Goal: Transaction & Acquisition: Purchase product/service

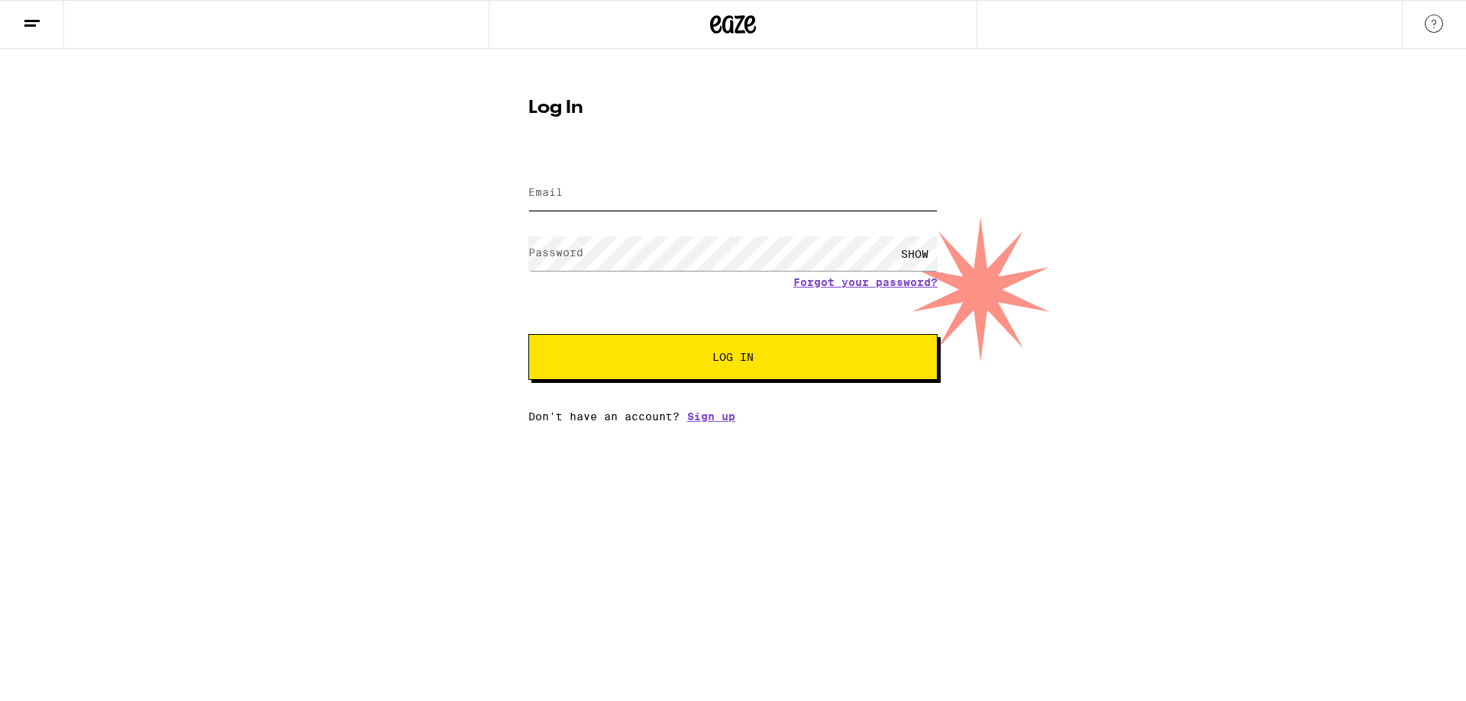
click at [623, 185] on input "Email" at bounding box center [732, 193] width 409 height 34
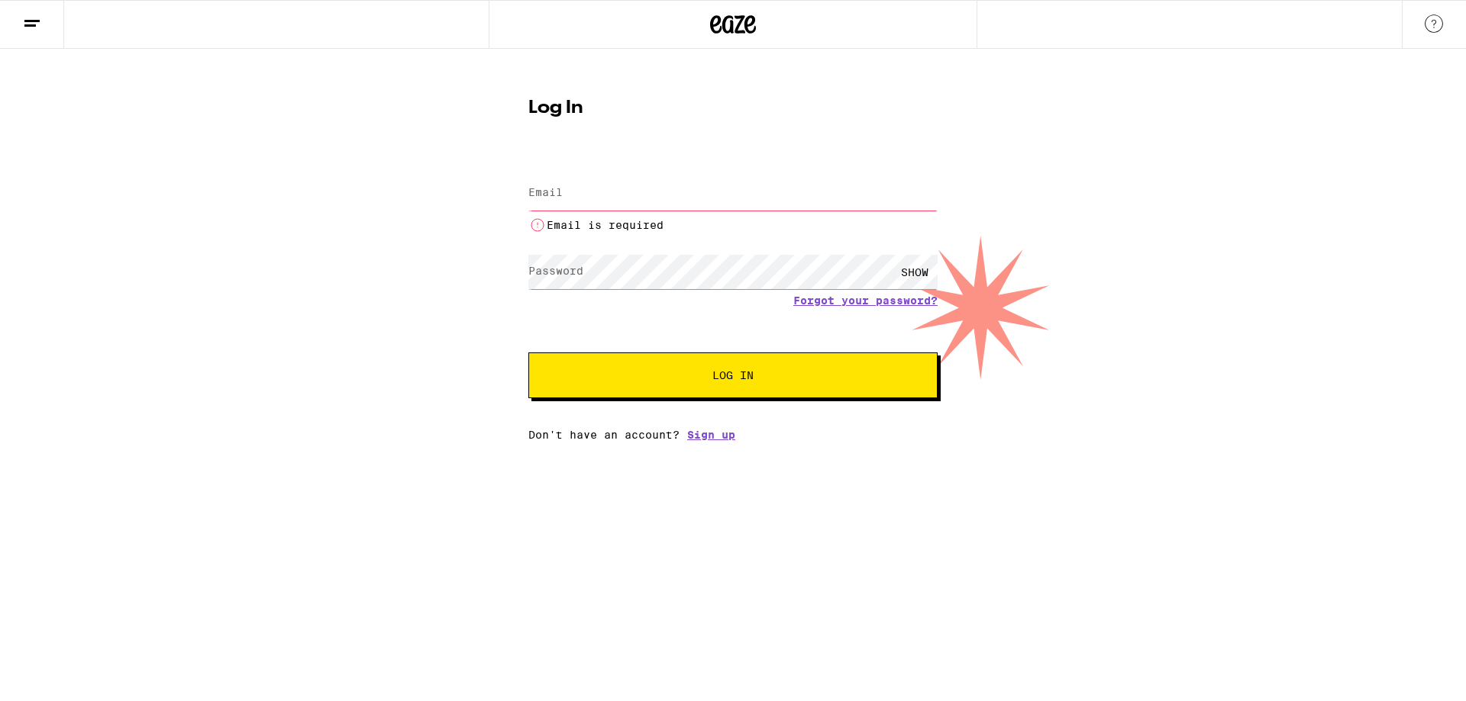
type input "[PERSON_NAME][DOMAIN_NAME][EMAIL_ADDRESS][PERSON_NAME][DOMAIN_NAME]"
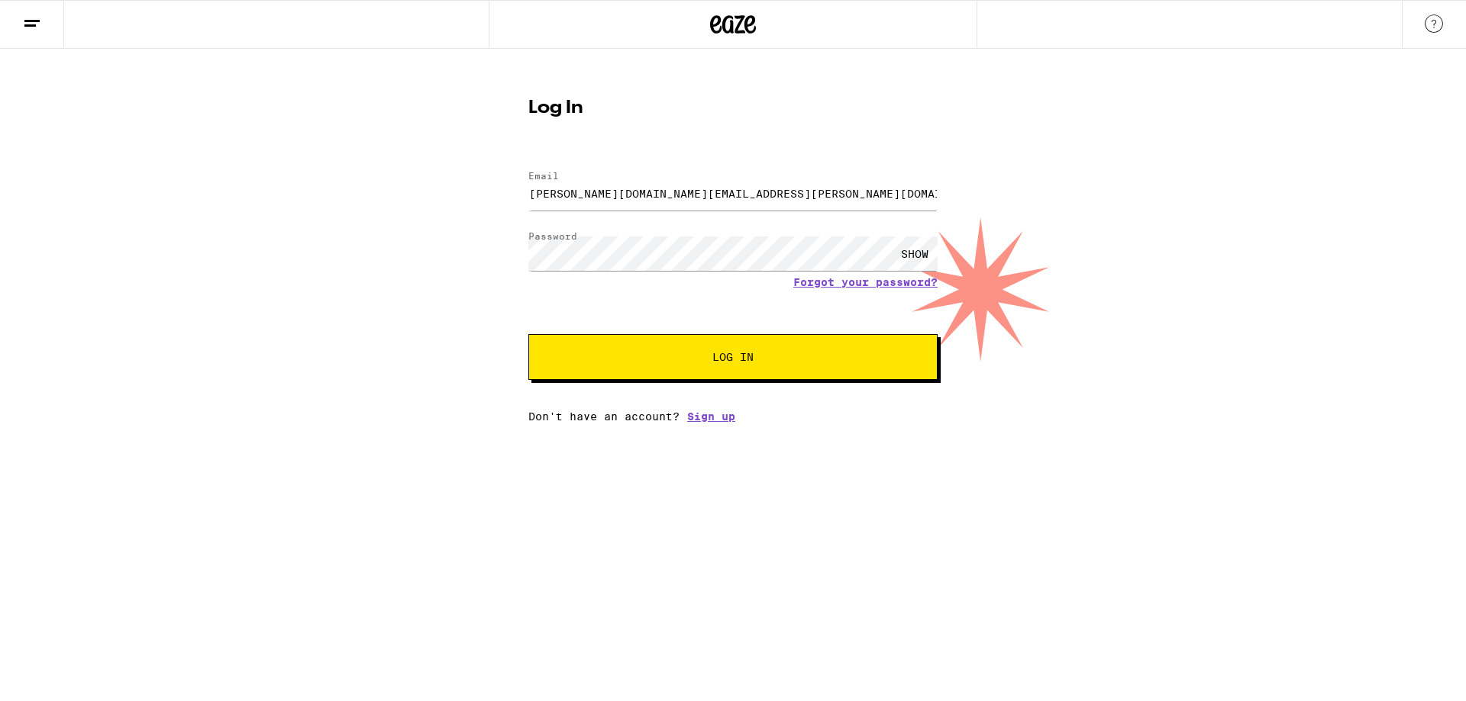
click at [657, 356] on span "Log In" at bounding box center [732, 357] width 285 height 11
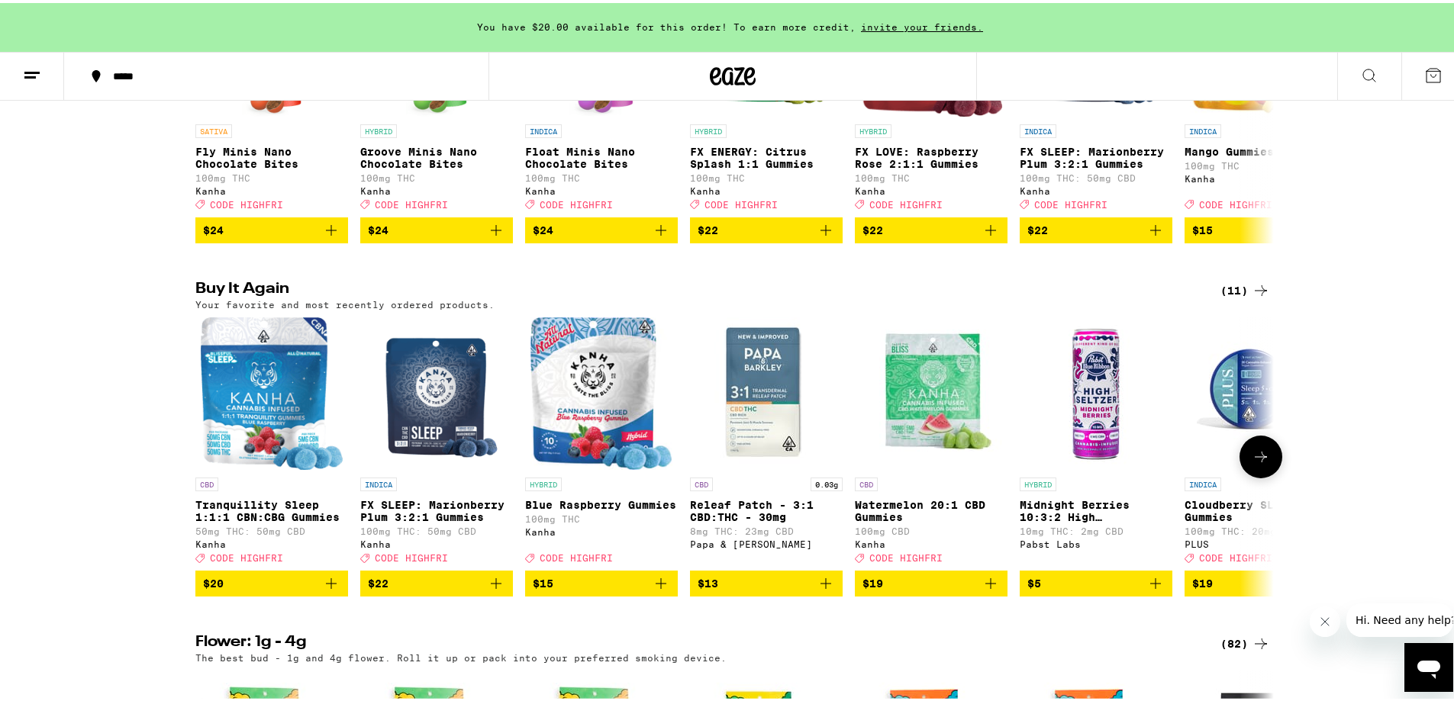
scroll to position [1069, 0]
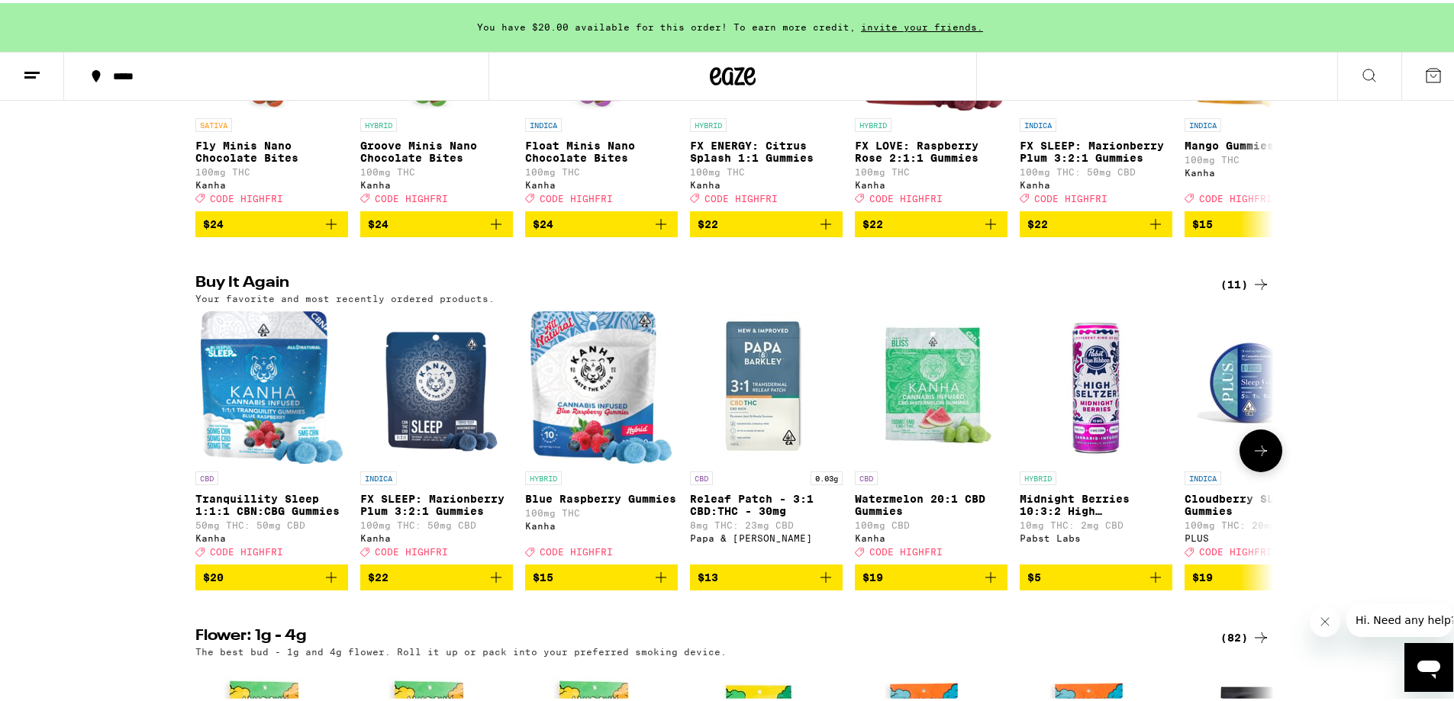
click at [256, 584] on span "$20" at bounding box center [271, 575] width 137 height 18
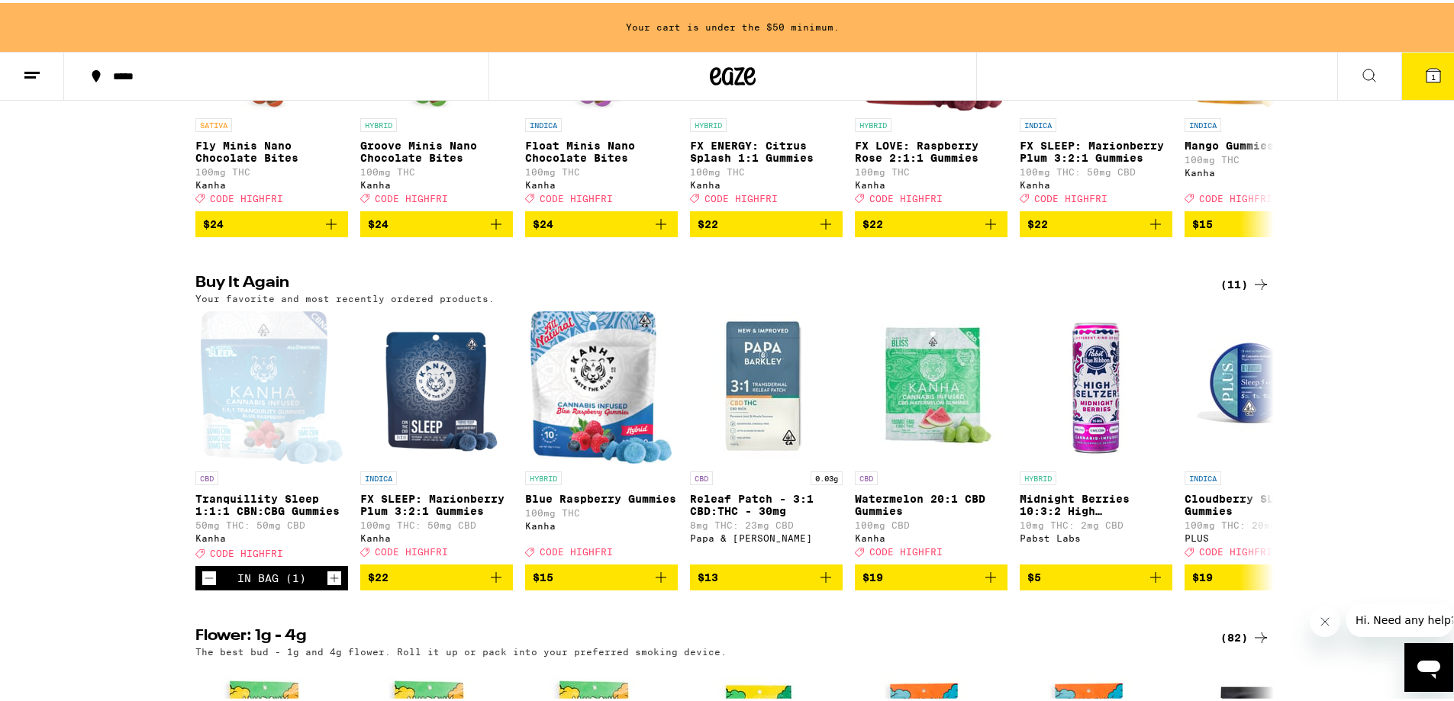
click at [1411, 77] on button "1" at bounding box center [1433, 73] width 64 height 47
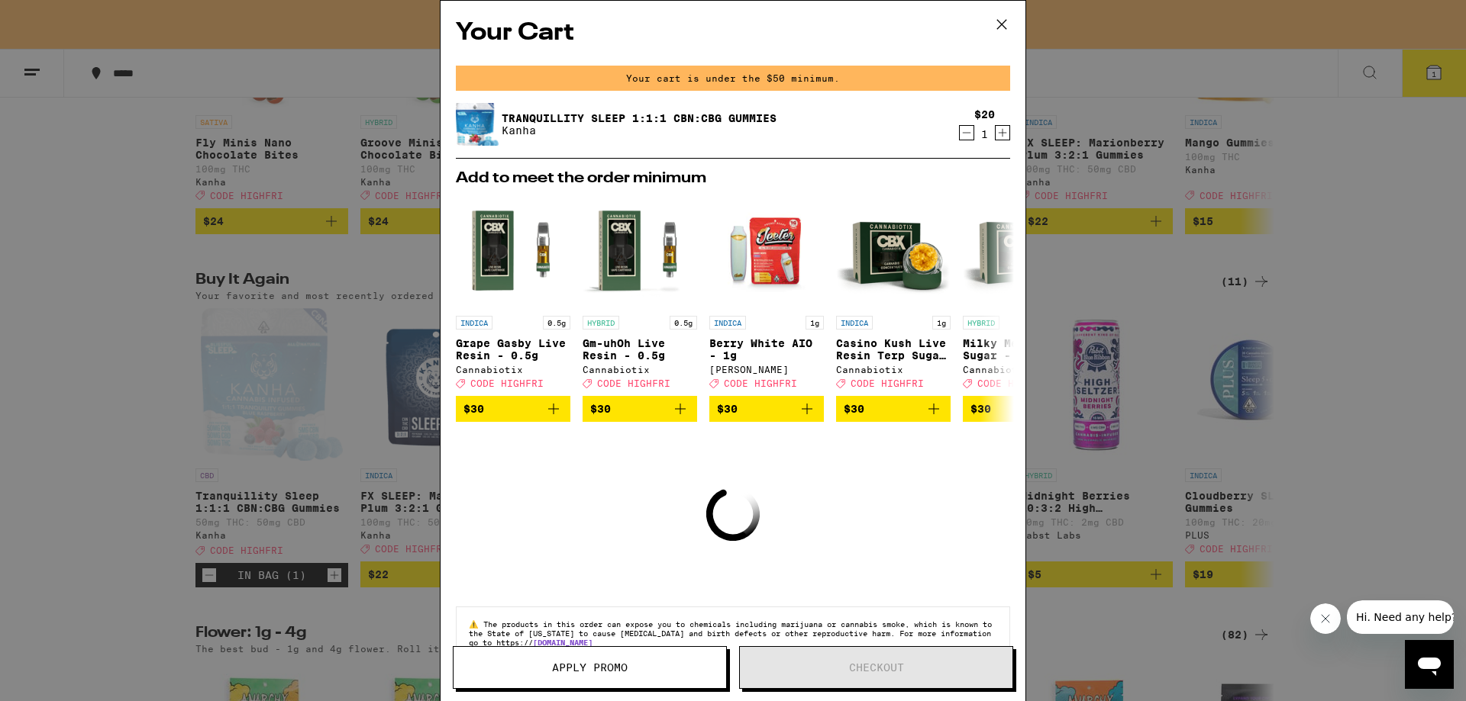
click at [996, 131] on icon "Increment" at bounding box center [1002, 133] width 14 height 18
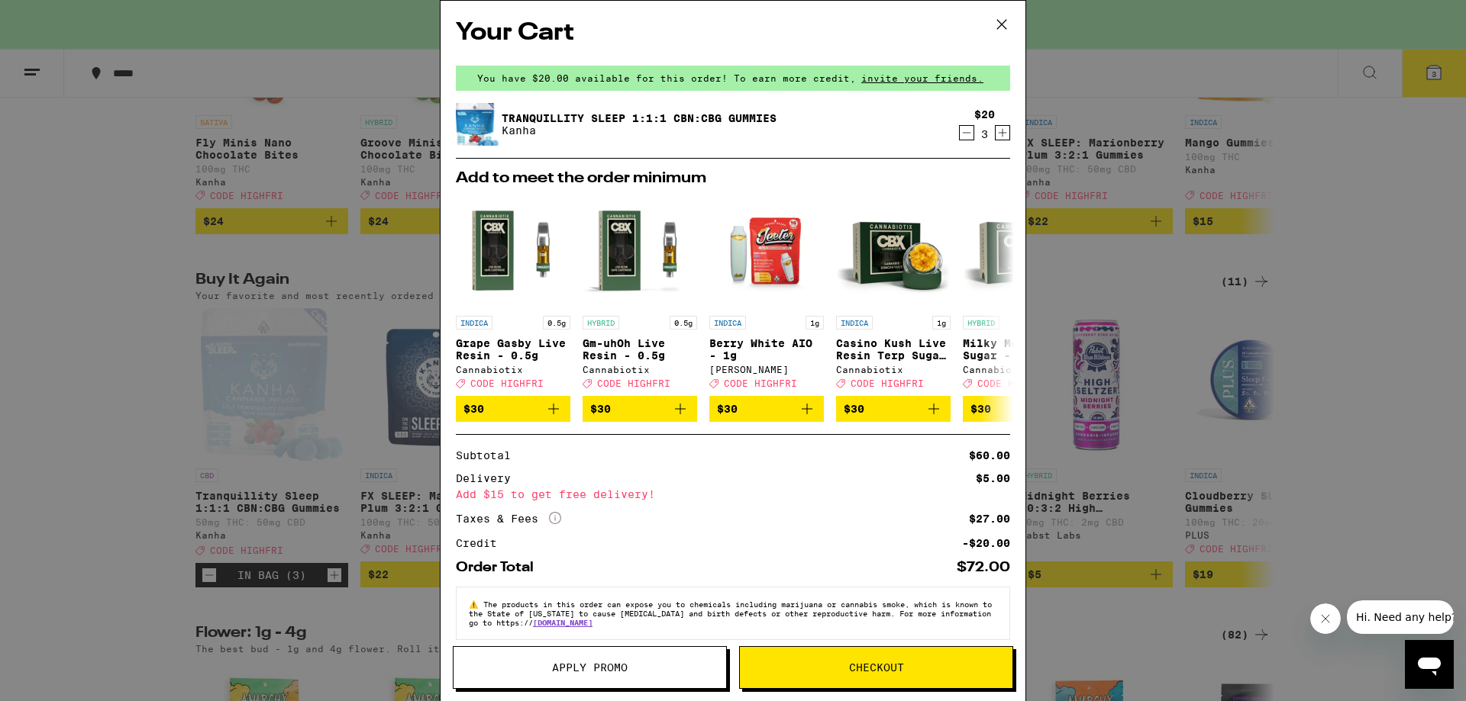
click at [646, 655] on button "Apply Promo" at bounding box center [590, 668] width 274 height 43
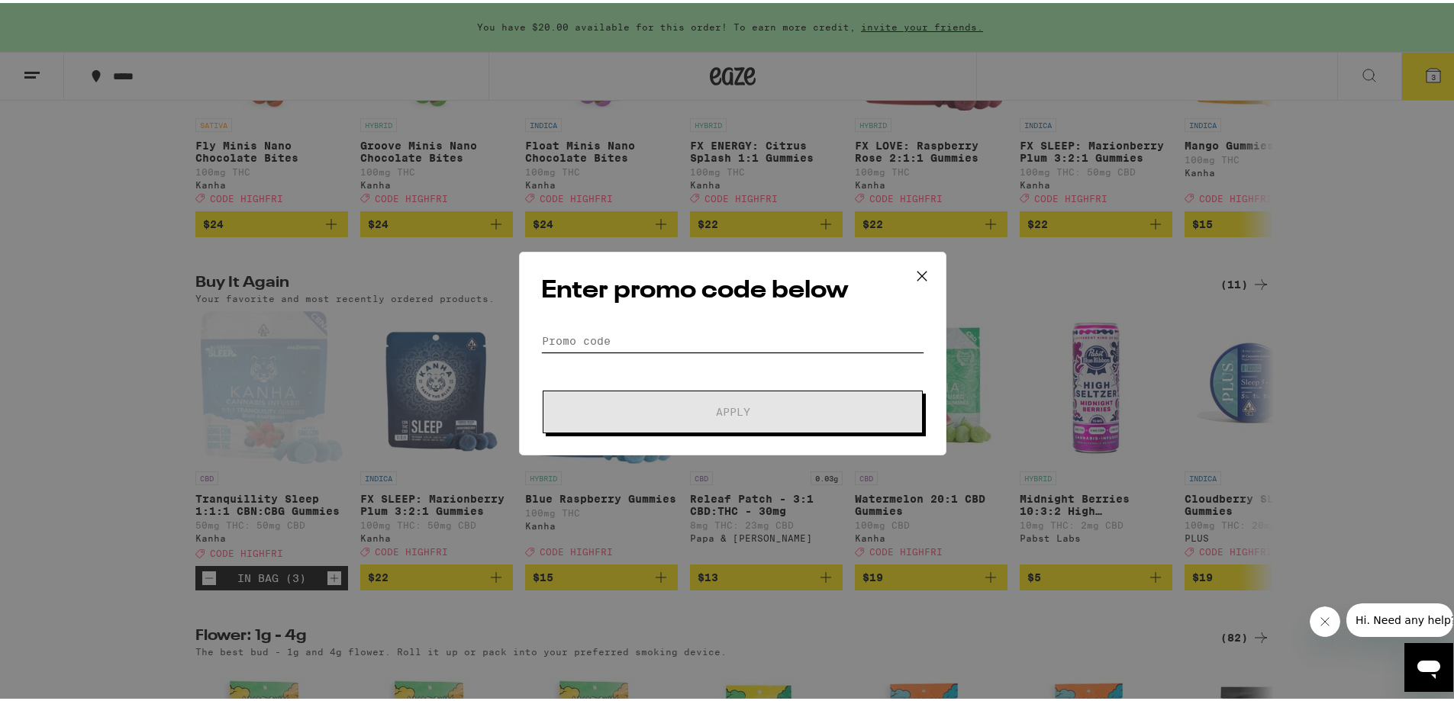
click at [624, 335] on input "Promo Code" at bounding box center [732, 338] width 383 height 23
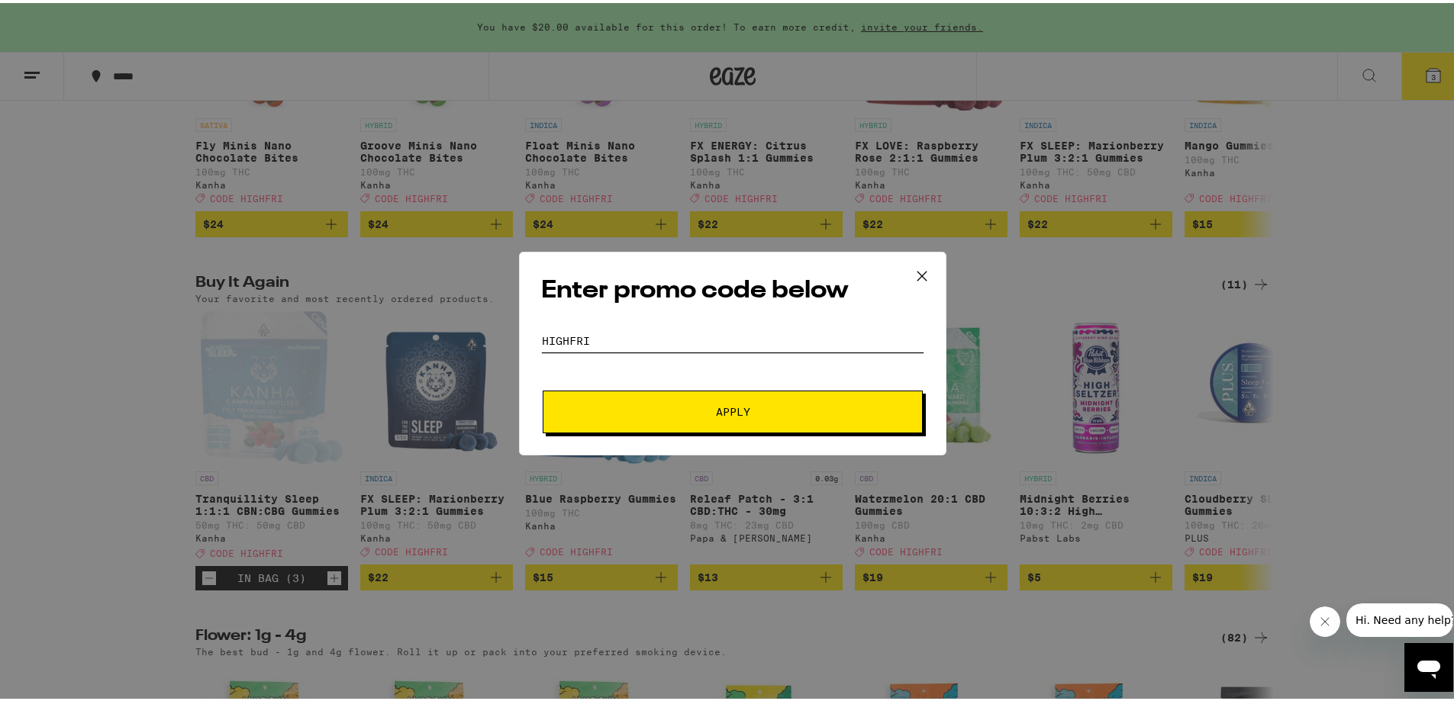
type input "highfri"
click at [672, 409] on span "Apply" at bounding box center [732, 409] width 275 height 11
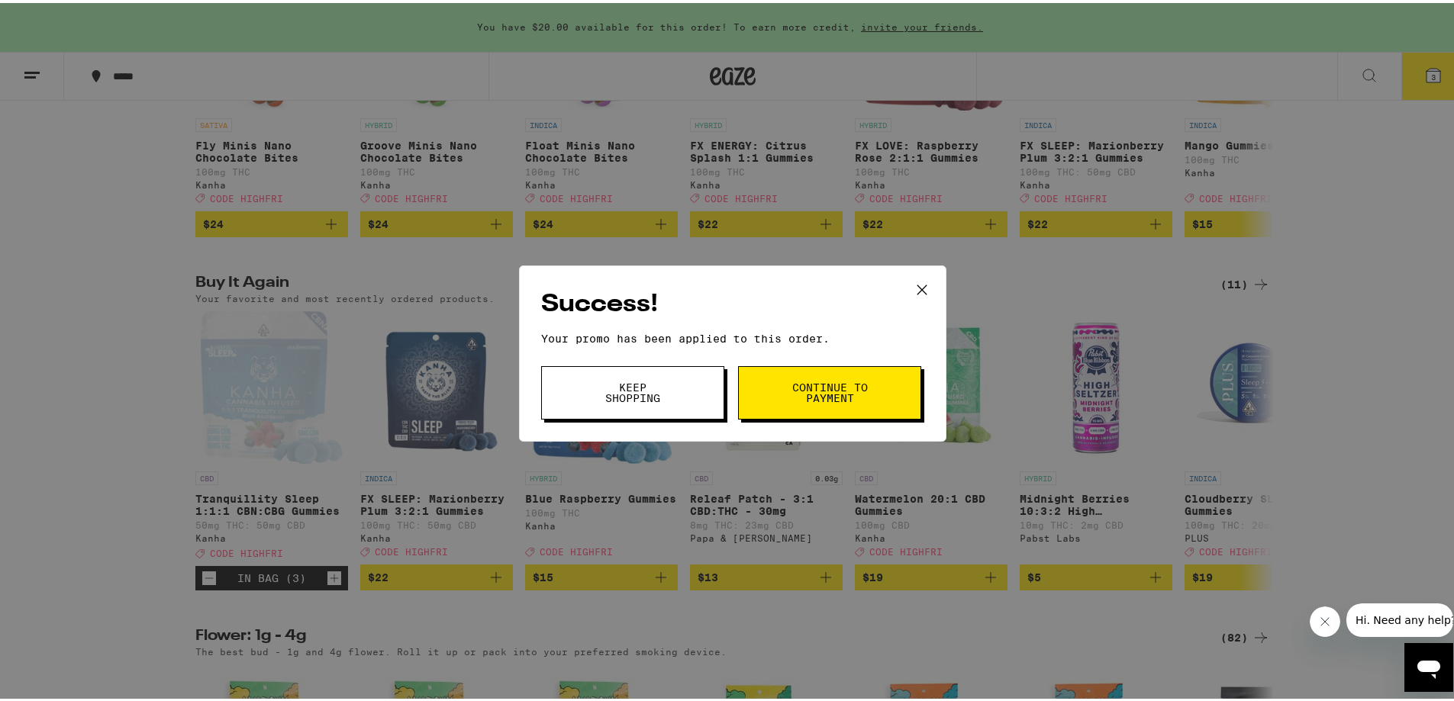
click at [688, 386] on button "Keep Shopping" at bounding box center [632, 389] width 183 height 53
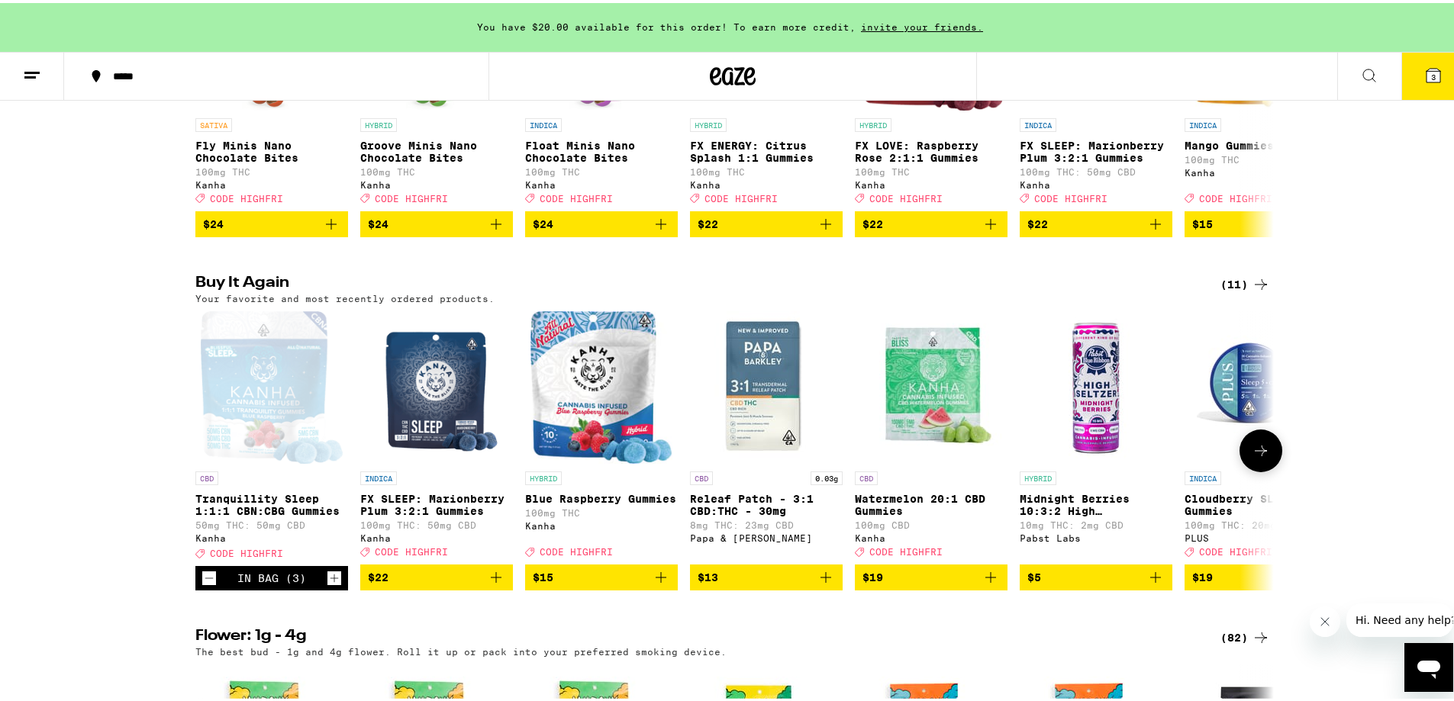
click at [487, 584] on icon "Add to bag" at bounding box center [496, 575] width 18 height 18
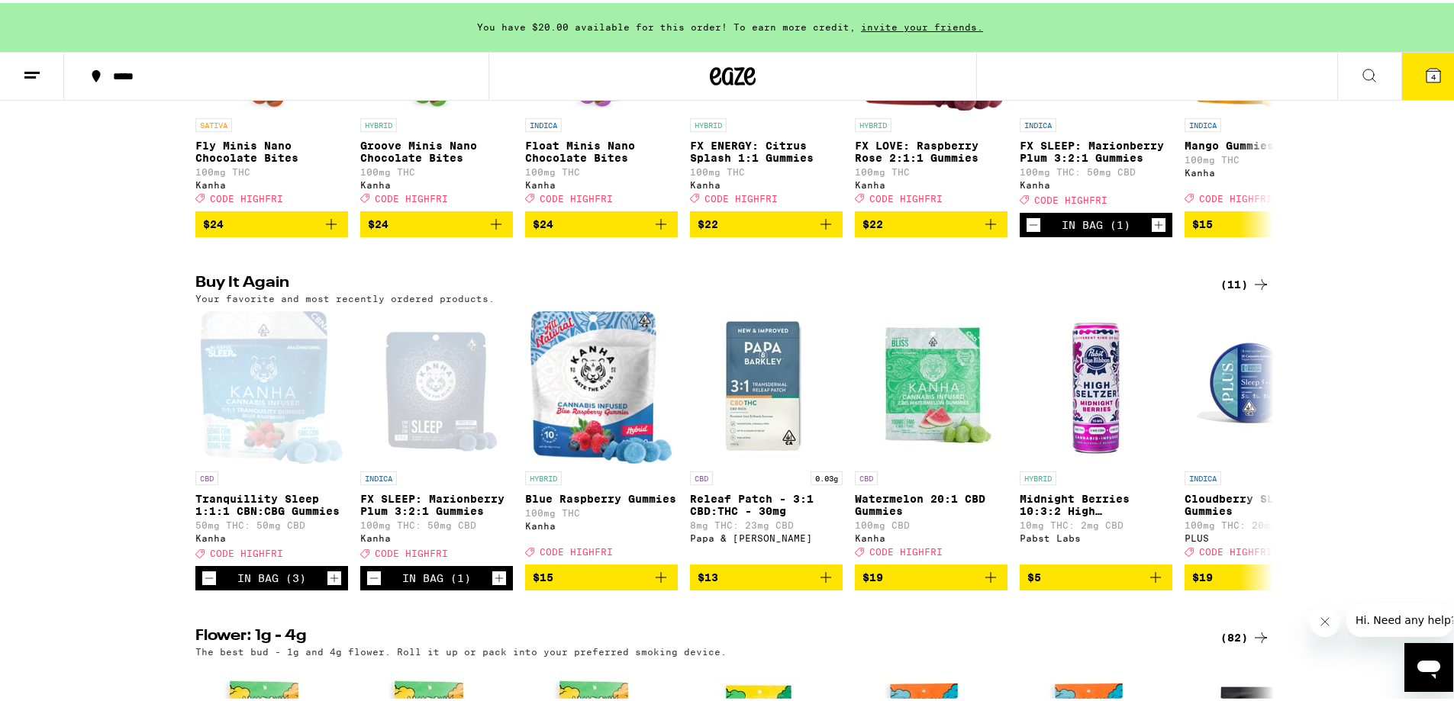
click at [1425, 60] on button "4" at bounding box center [1433, 73] width 64 height 47
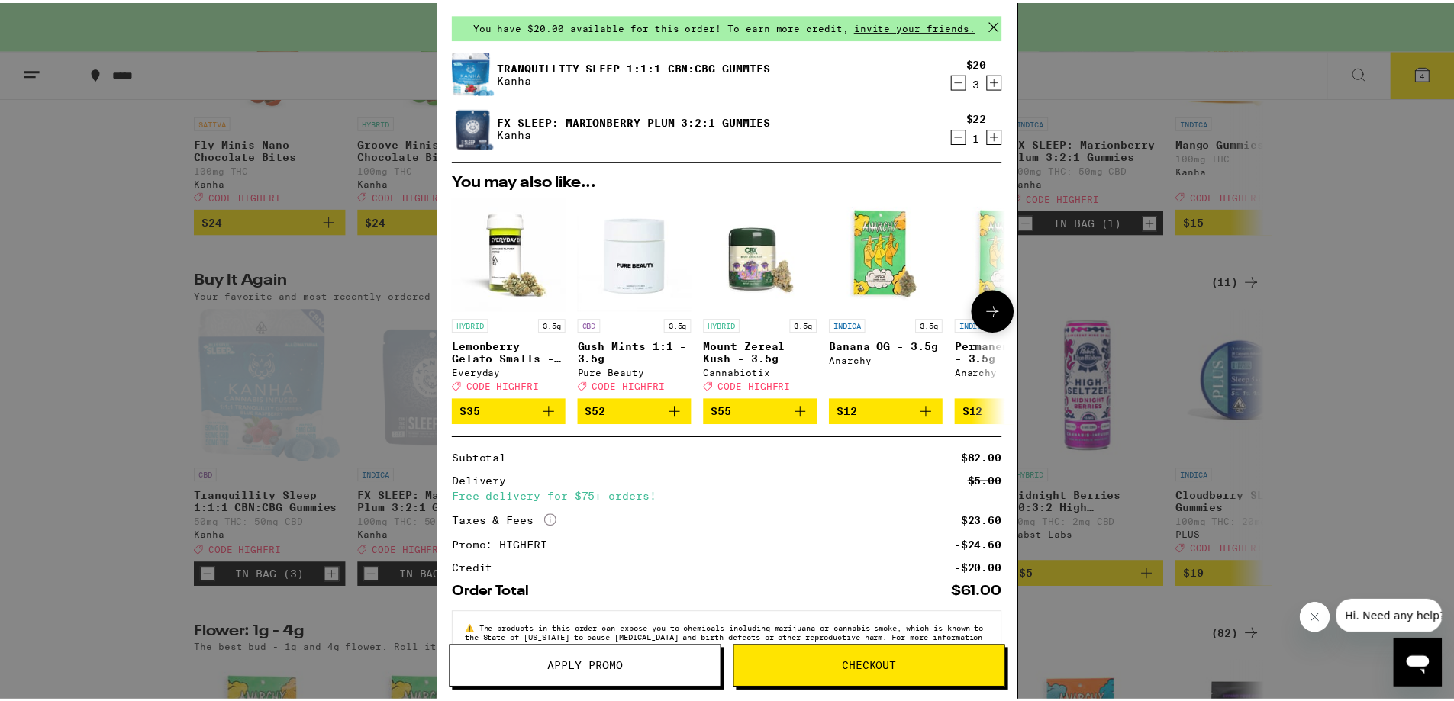
scroll to position [102, 0]
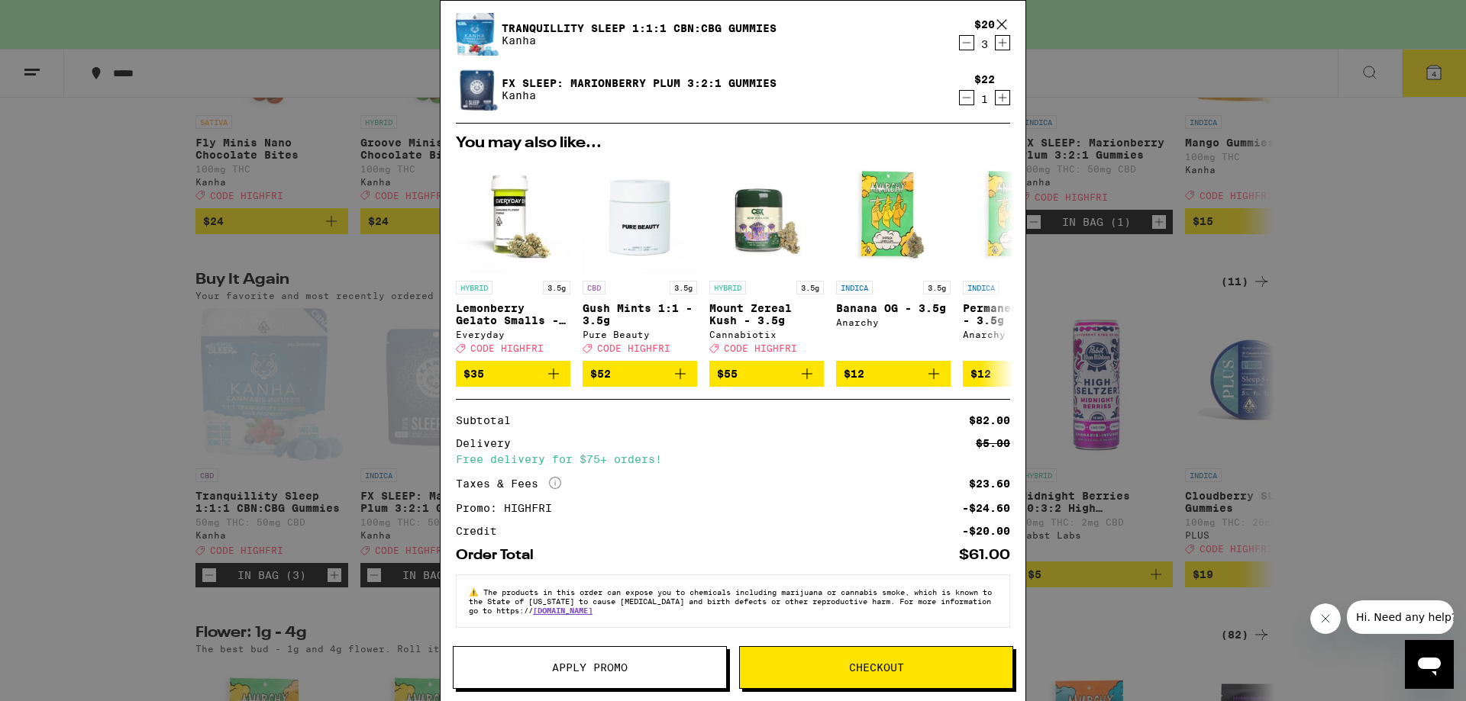
click at [999, 21] on icon at bounding box center [1001, 24] width 23 height 23
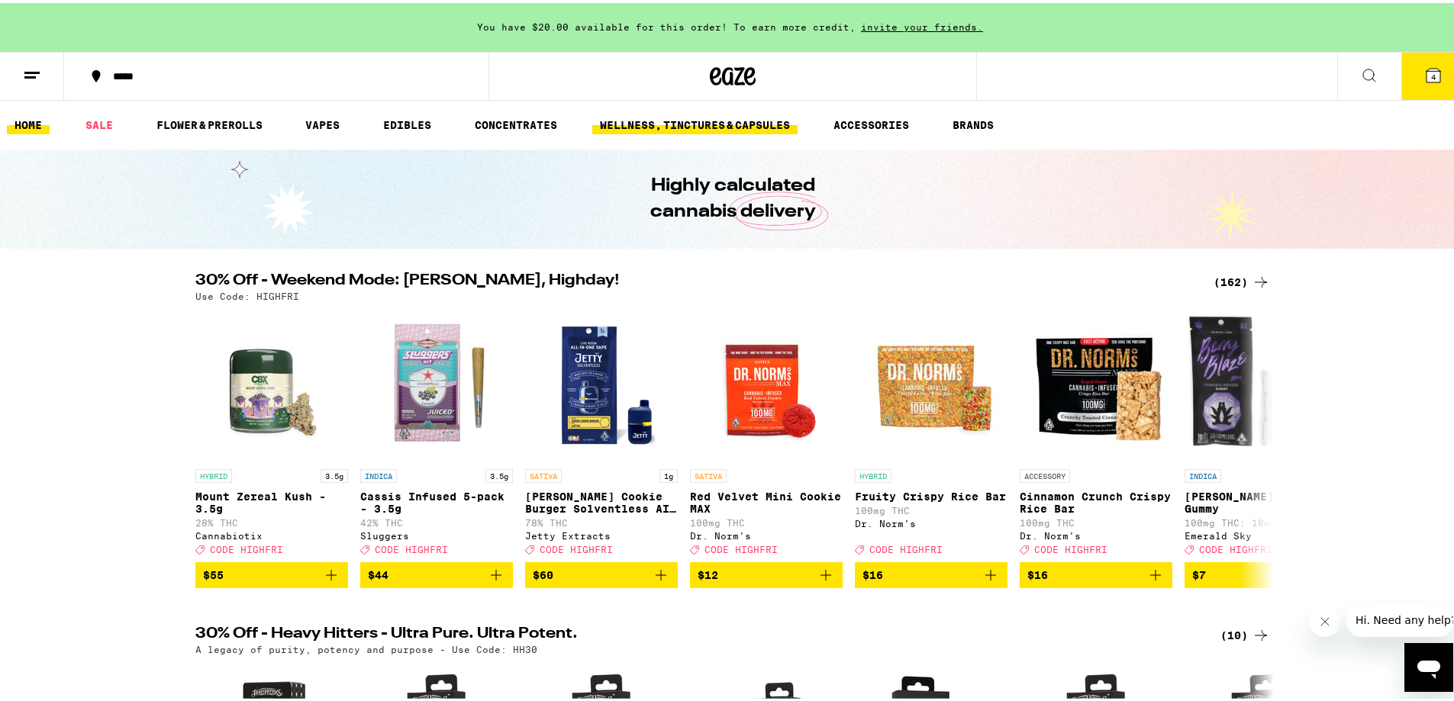
click at [677, 128] on link "WELLNESS, TINCTURES & CAPSULES" at bounding box center [694, 122] width 205 height 18
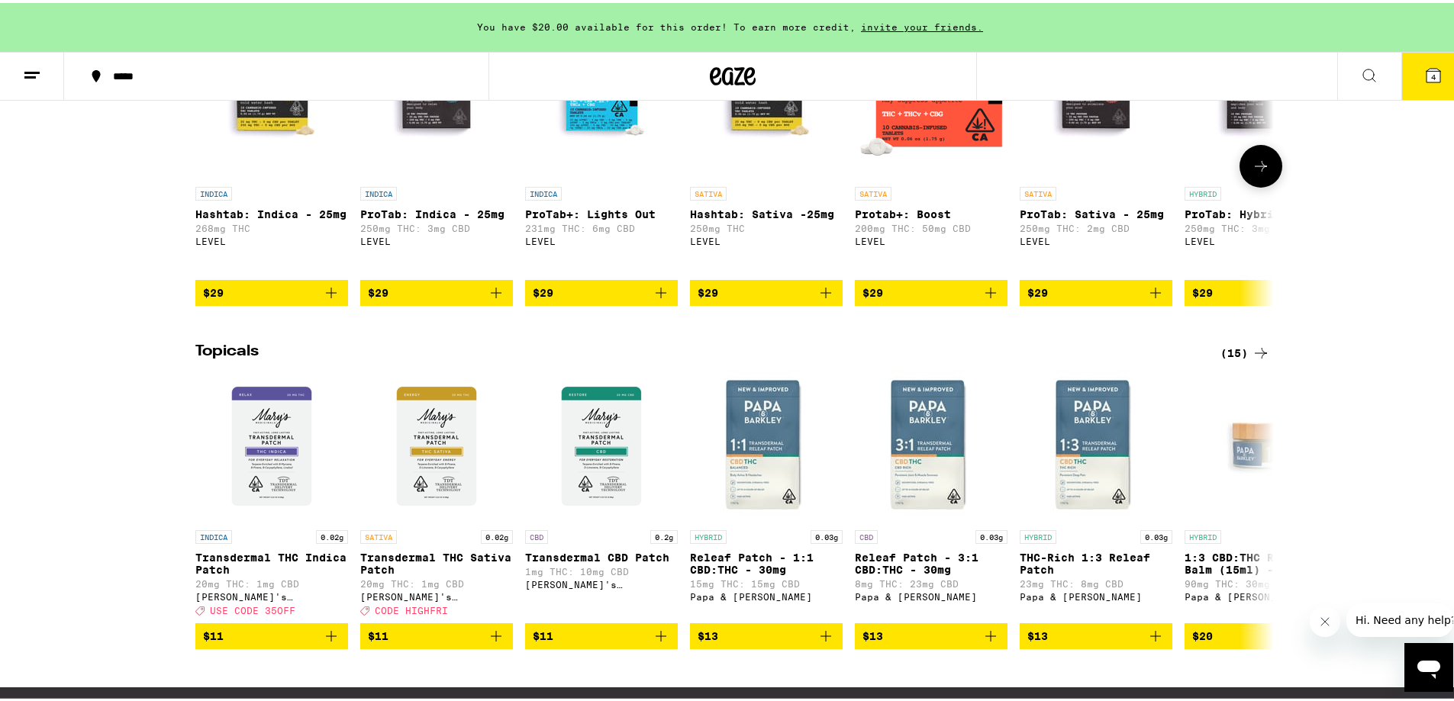
scroll to position [1450, 0]
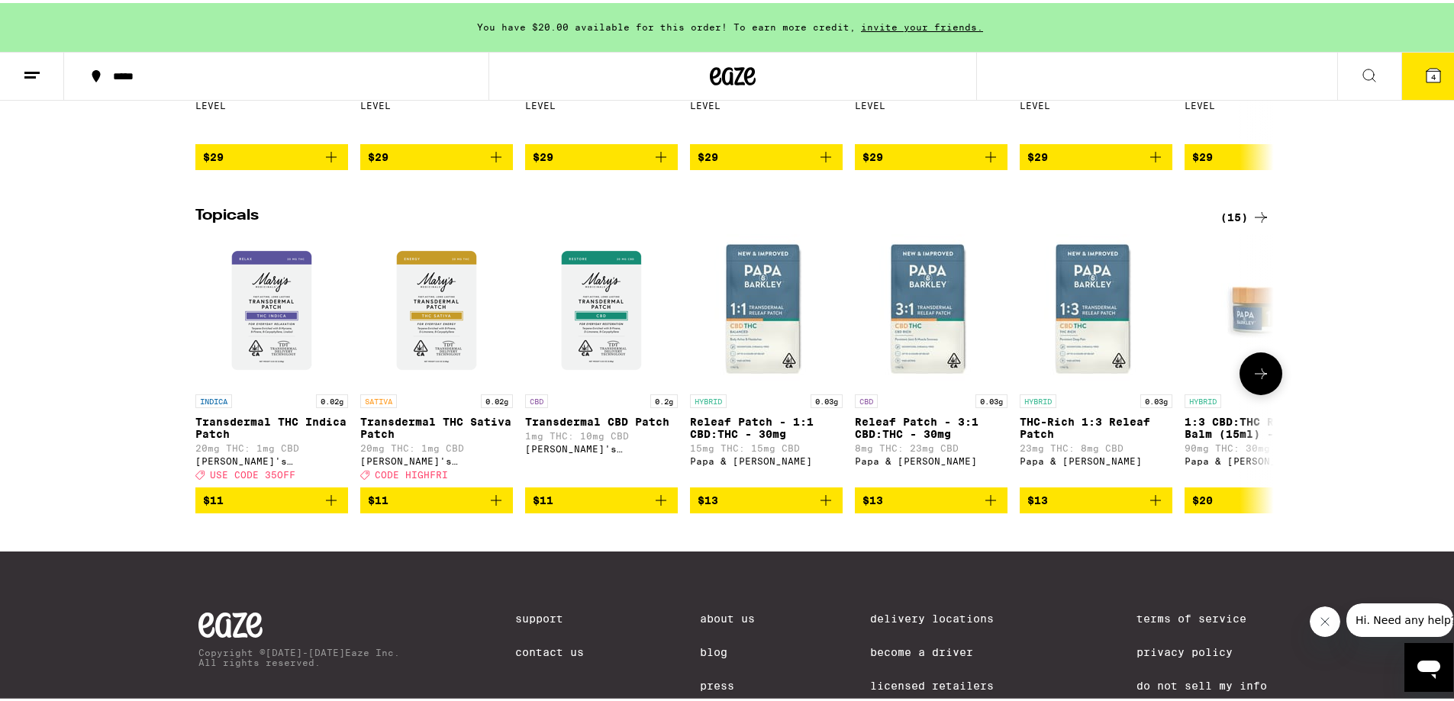
click at [1255, 376] on icon at bounding box center [1261, 371] width 12 height 11
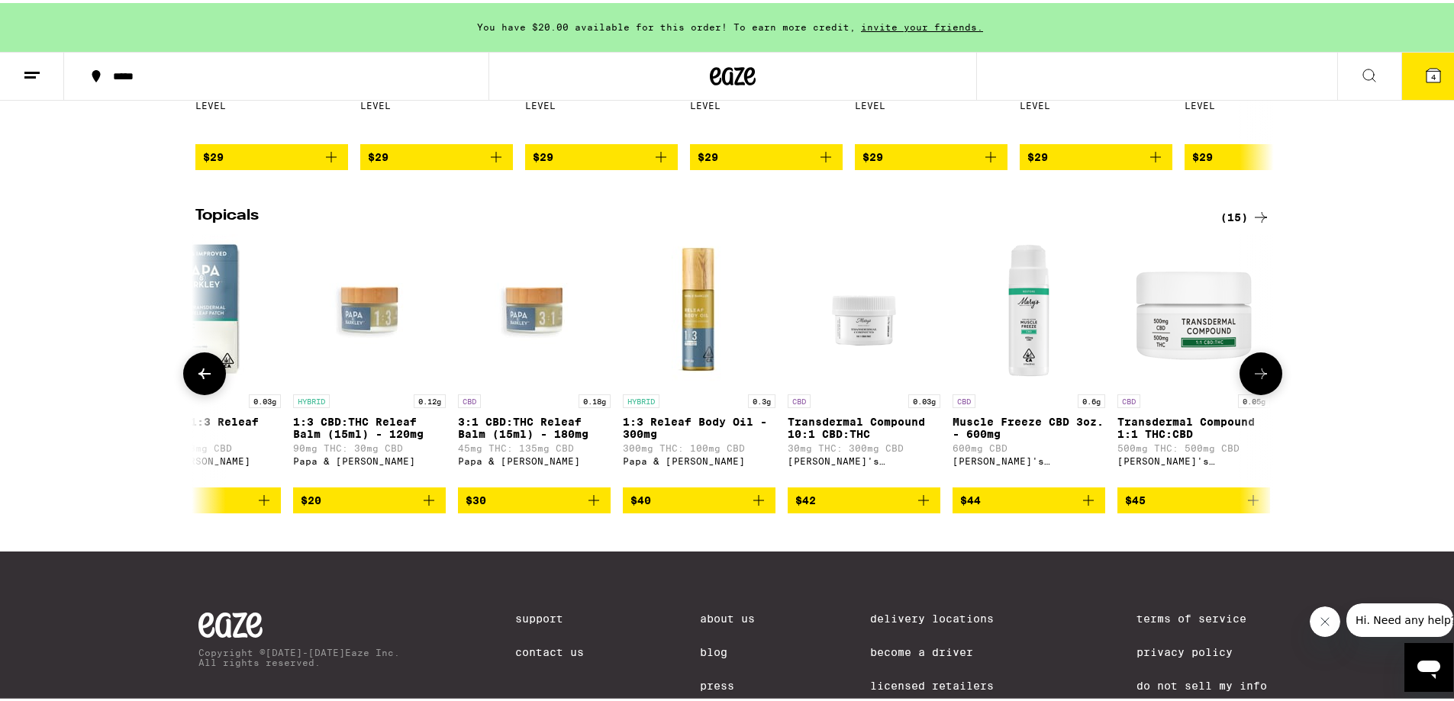
scroll to position [0, 908]
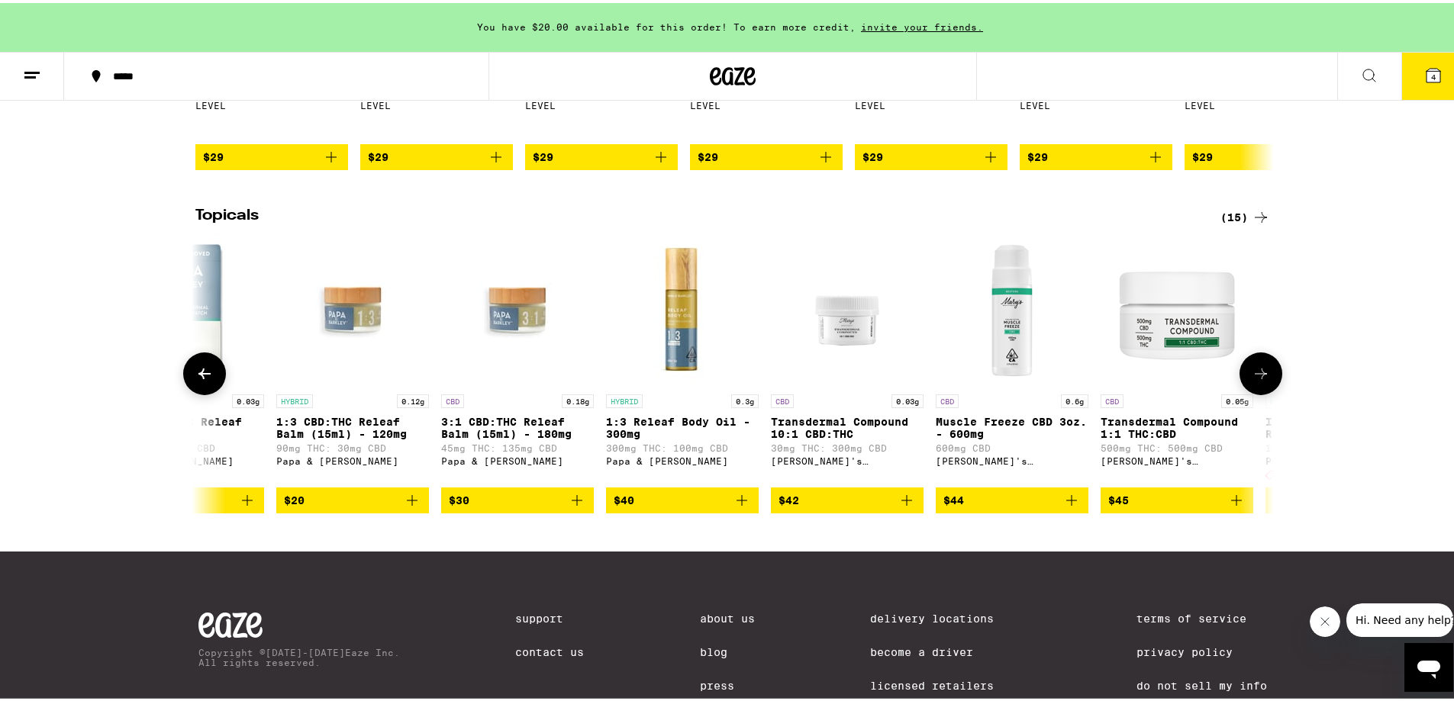
click at [1260, 380] on icon at bounding box center [1261, 371] width 18 height 18
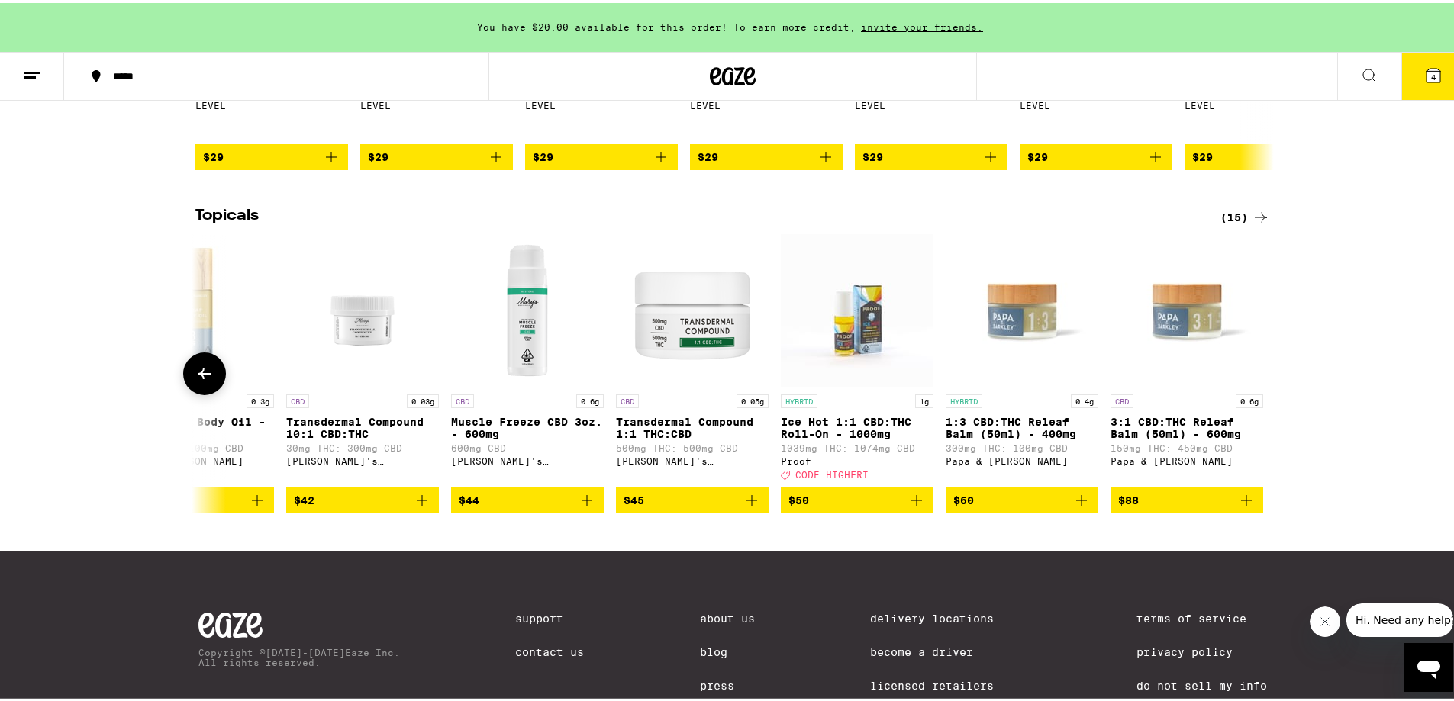
scroll to position [0, 1398]
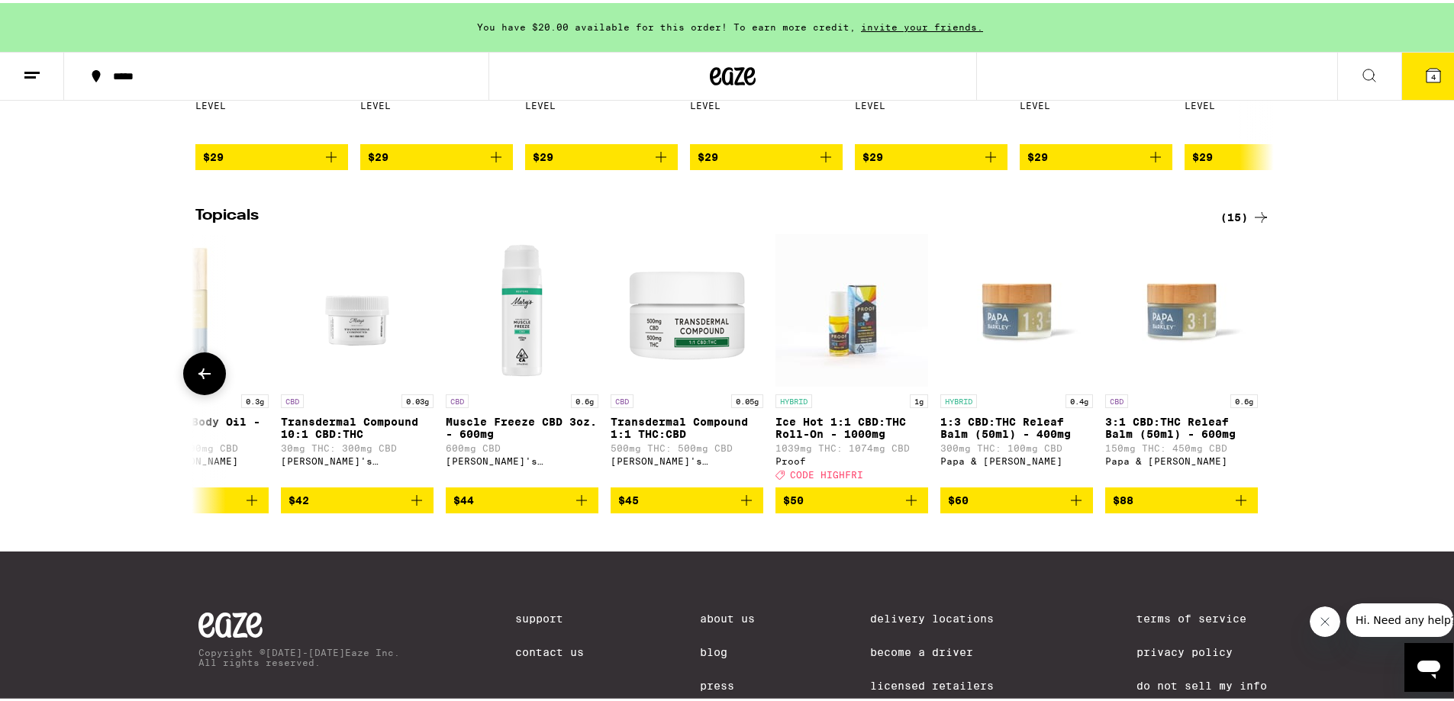
click at [198, 380] on icon at bounding box center [204, 371] width 18 height 18
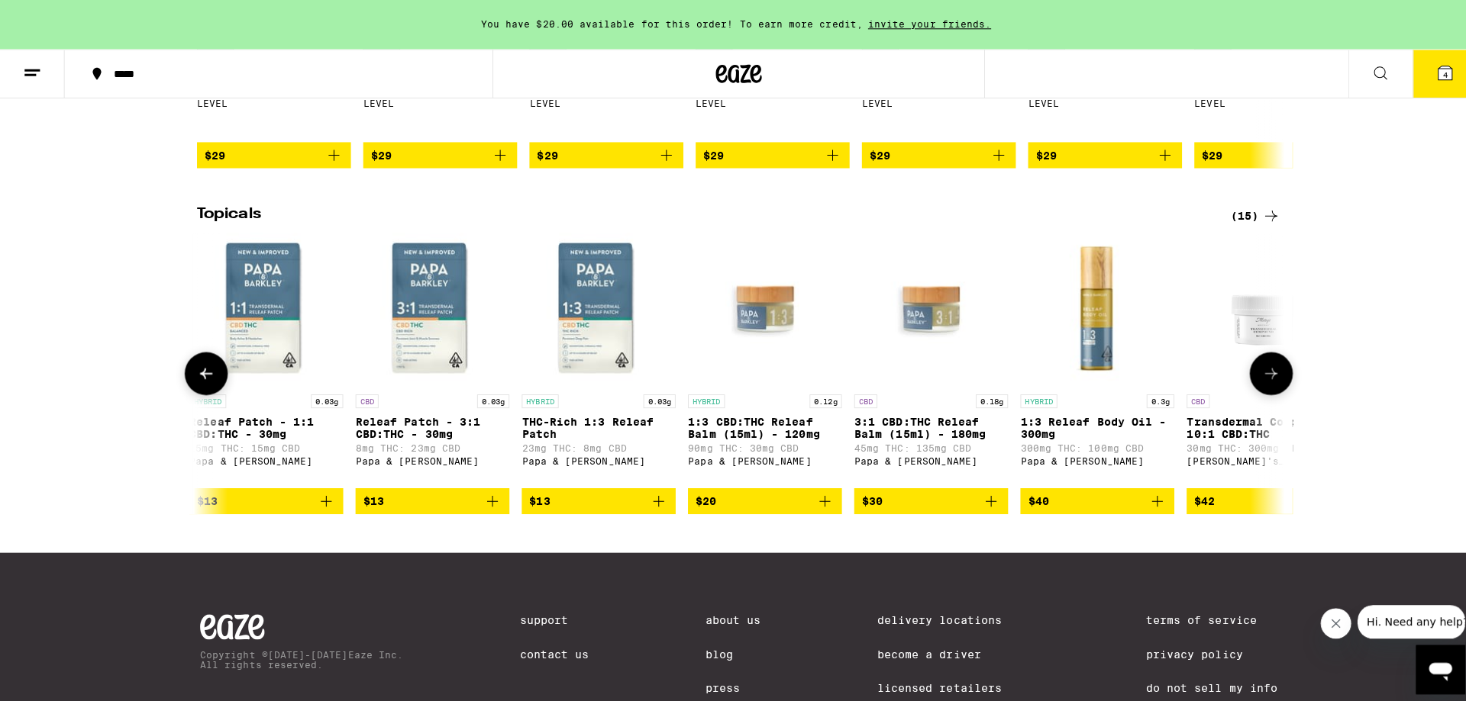
scroll to position [0, 490]
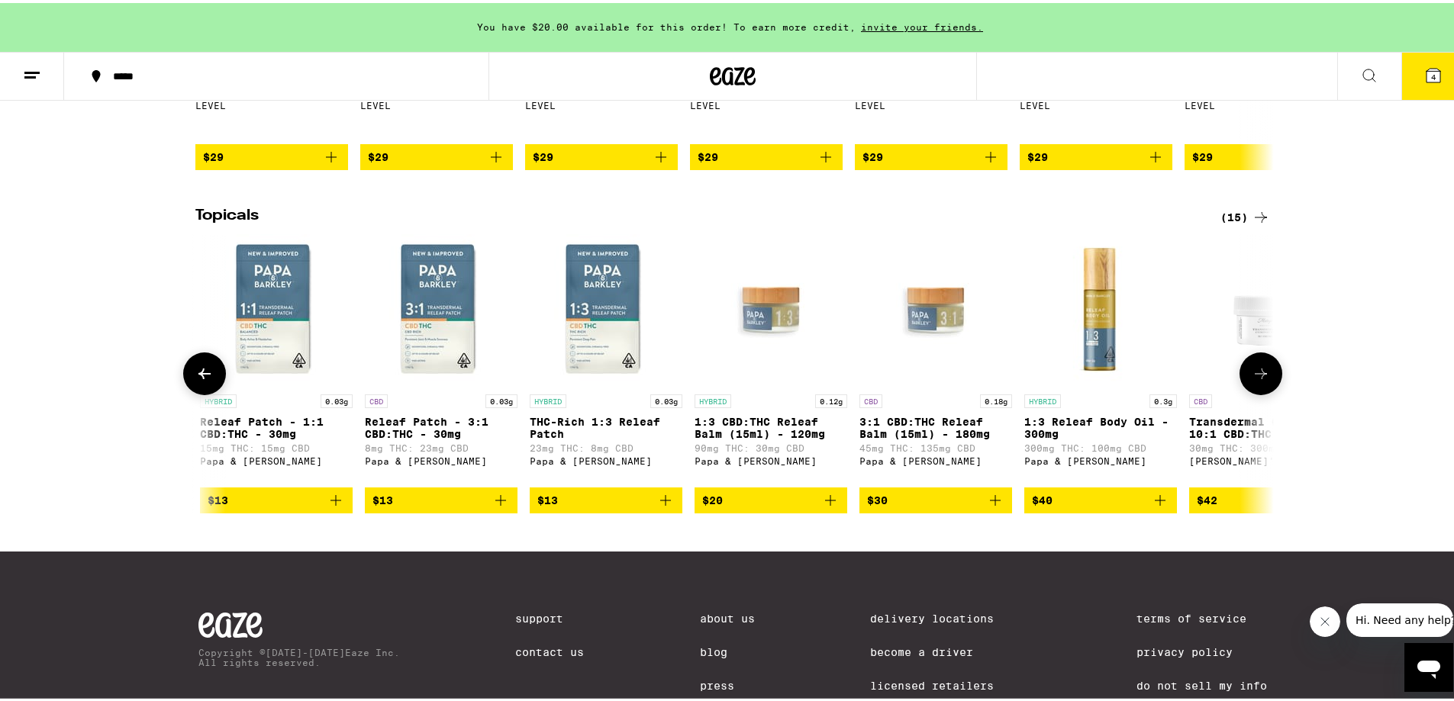
click at [498, 507] on icon "Add to bag" at bounding box center [501, 498] width 18 height 18
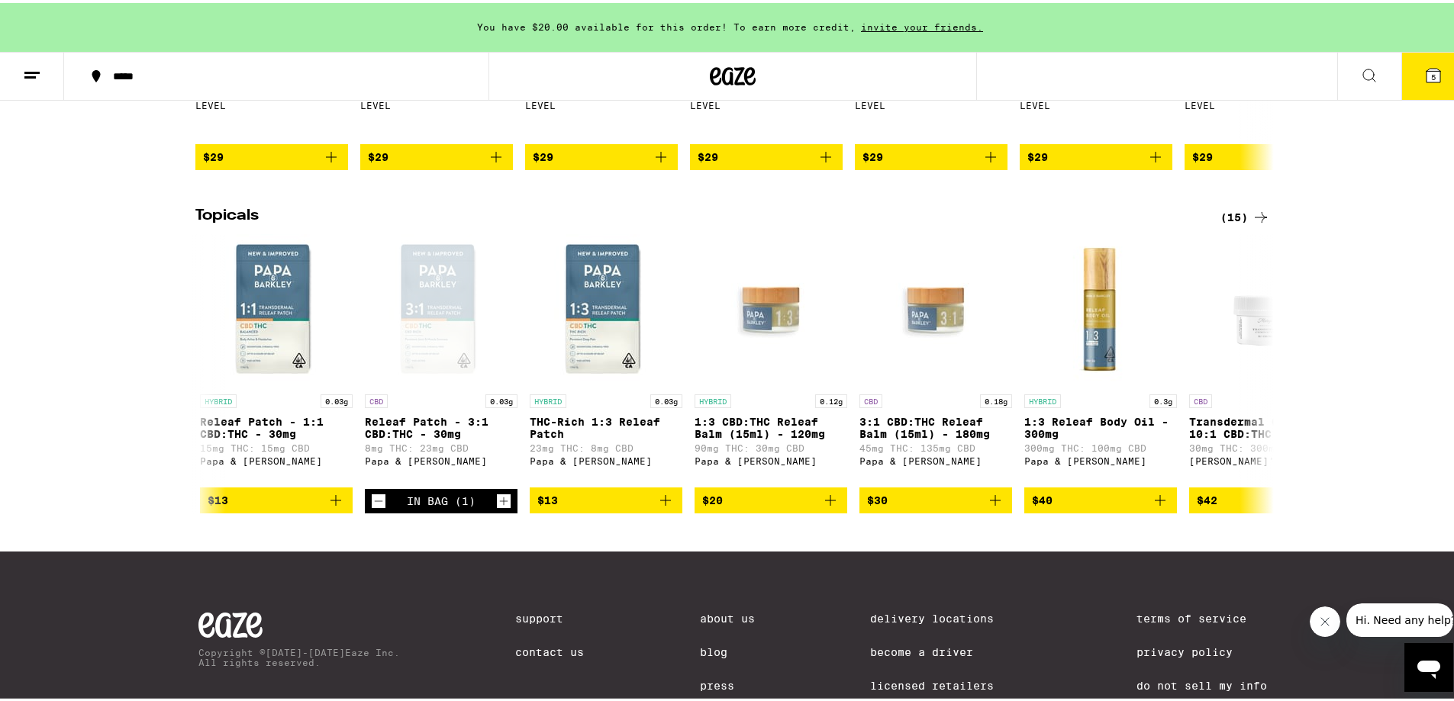
click at [1429, 79] on icon at bounding box center [1434, 73] width 14 height 14
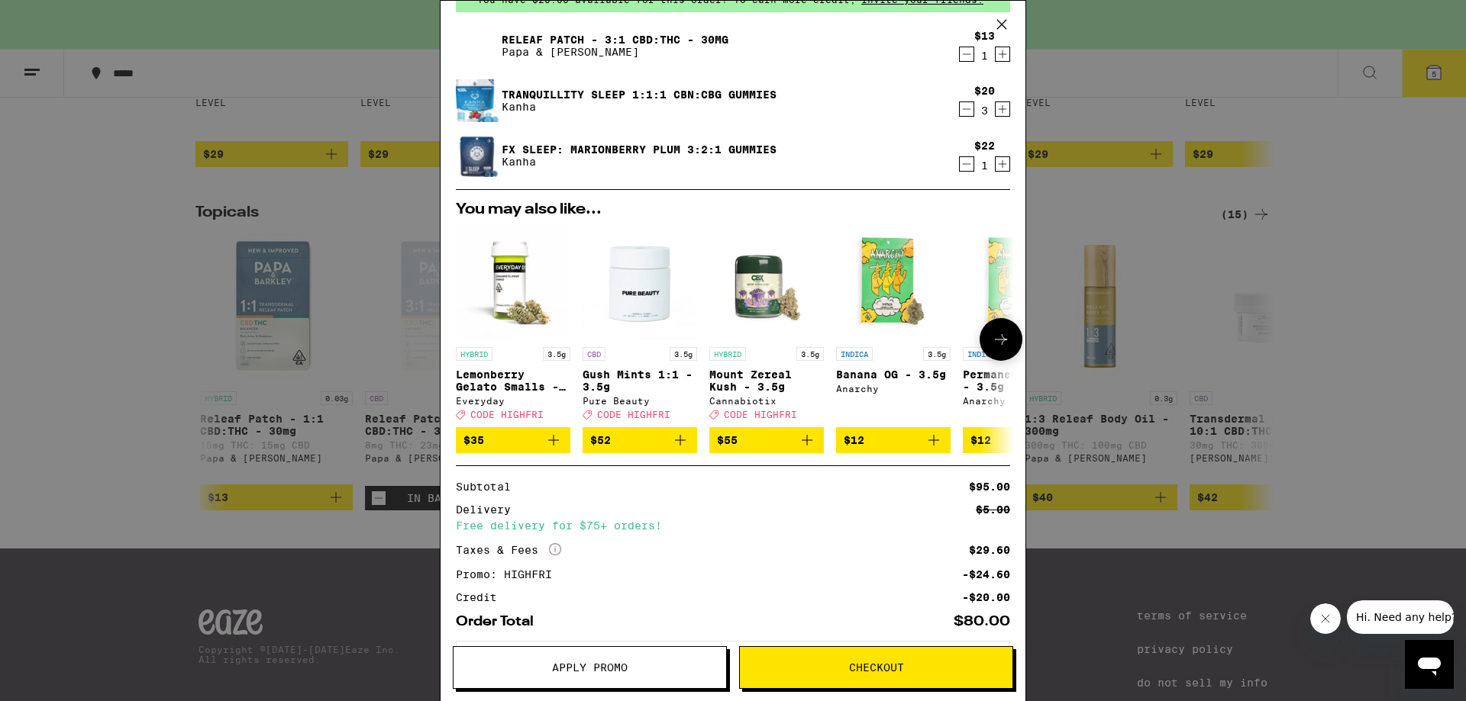
scroll to position [156, 0]
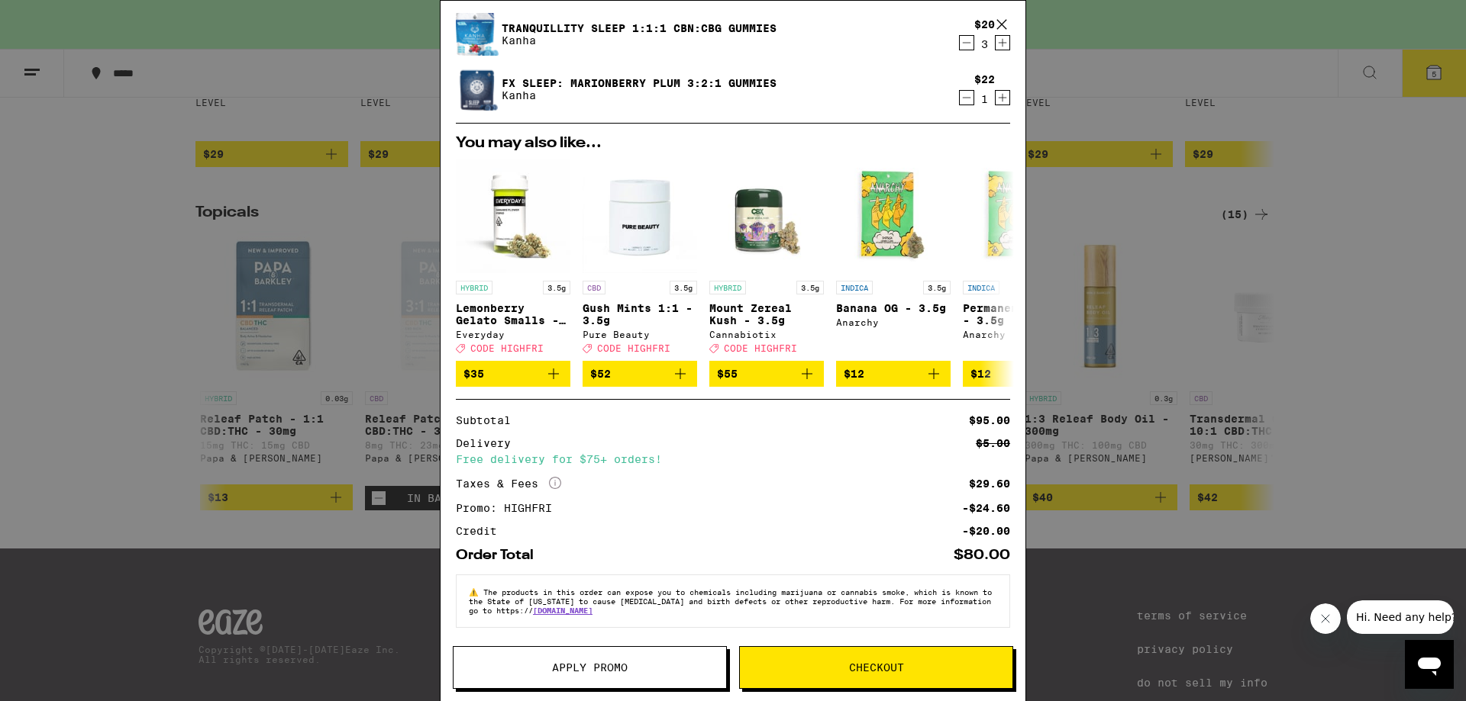
click at [806, 663] on span "Checkout" at bounding box center [876, 668] width 273 height 11
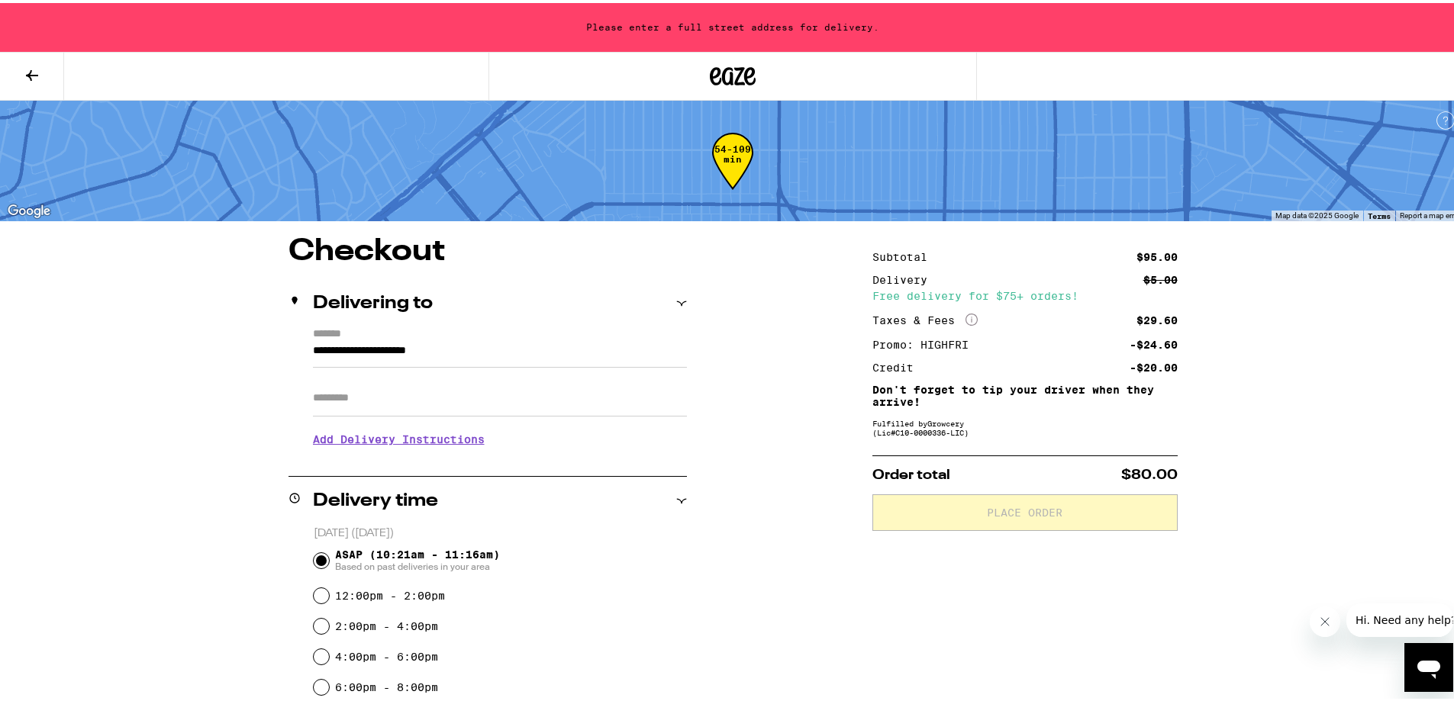
click at [507, 356] on input "**********" at bounding box center [500, 352] width 374 height 26
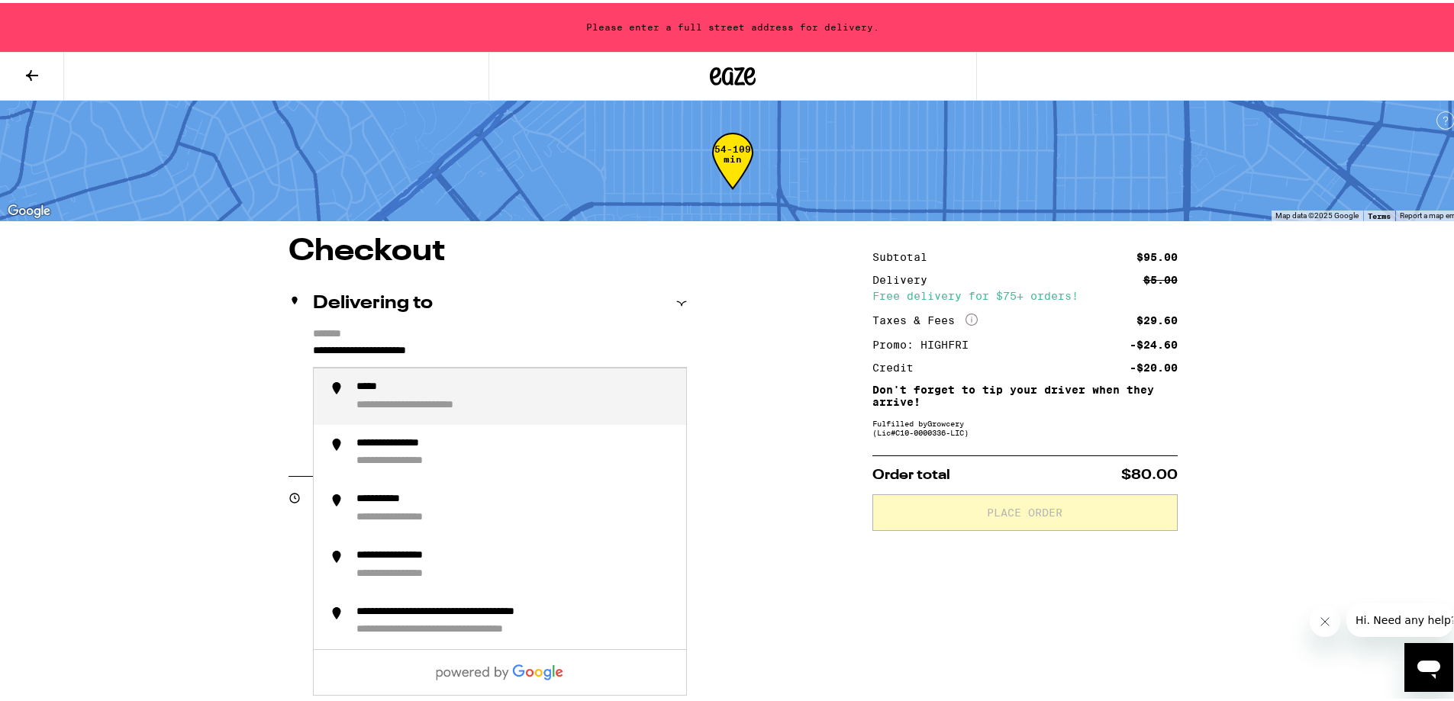
drag, startPoint x: 509, startPoint y: 353, endPoint x: 225, endPoint y: 369, distance: 284.5
click at [225, 369] on div "**********" at bounding box center [732, 680] width 1099 height 892
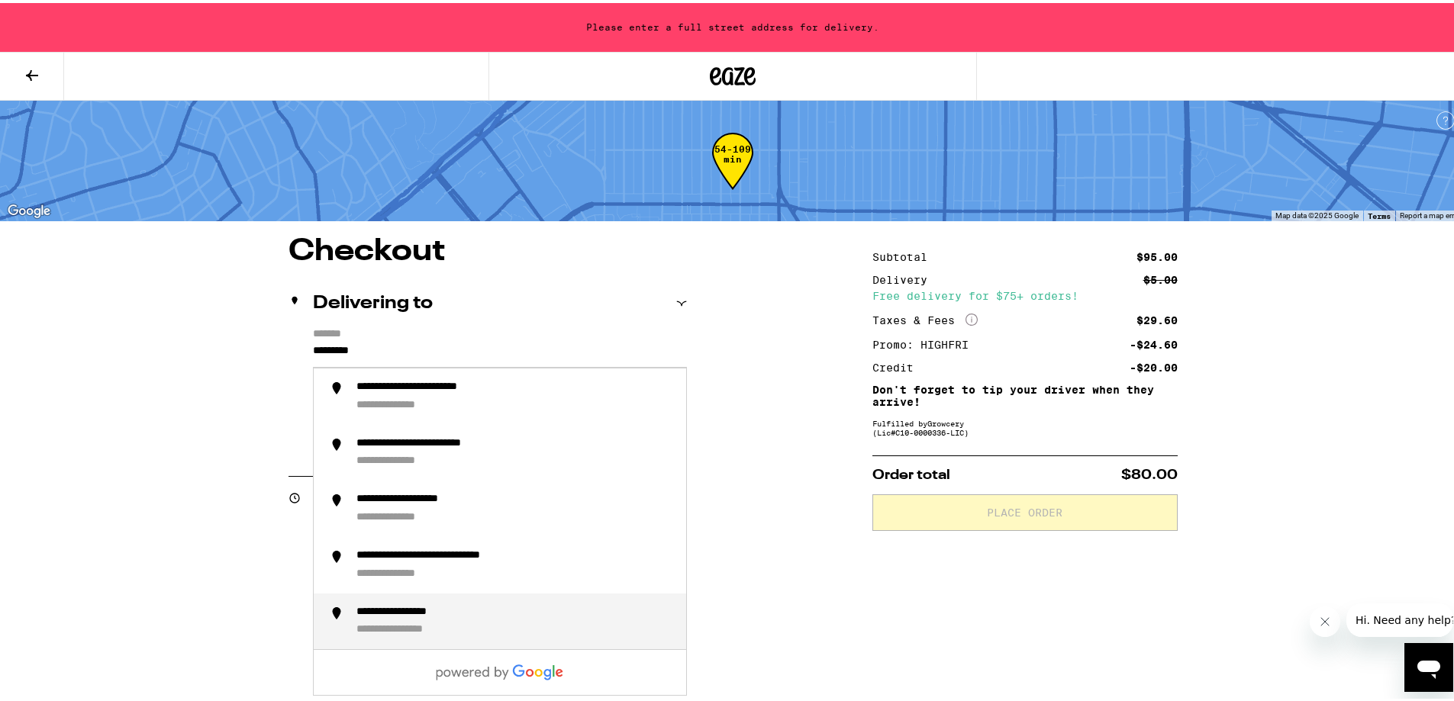
click at [380, 617] on div "**********" at bounding box center [418, 610] width 124 height 14
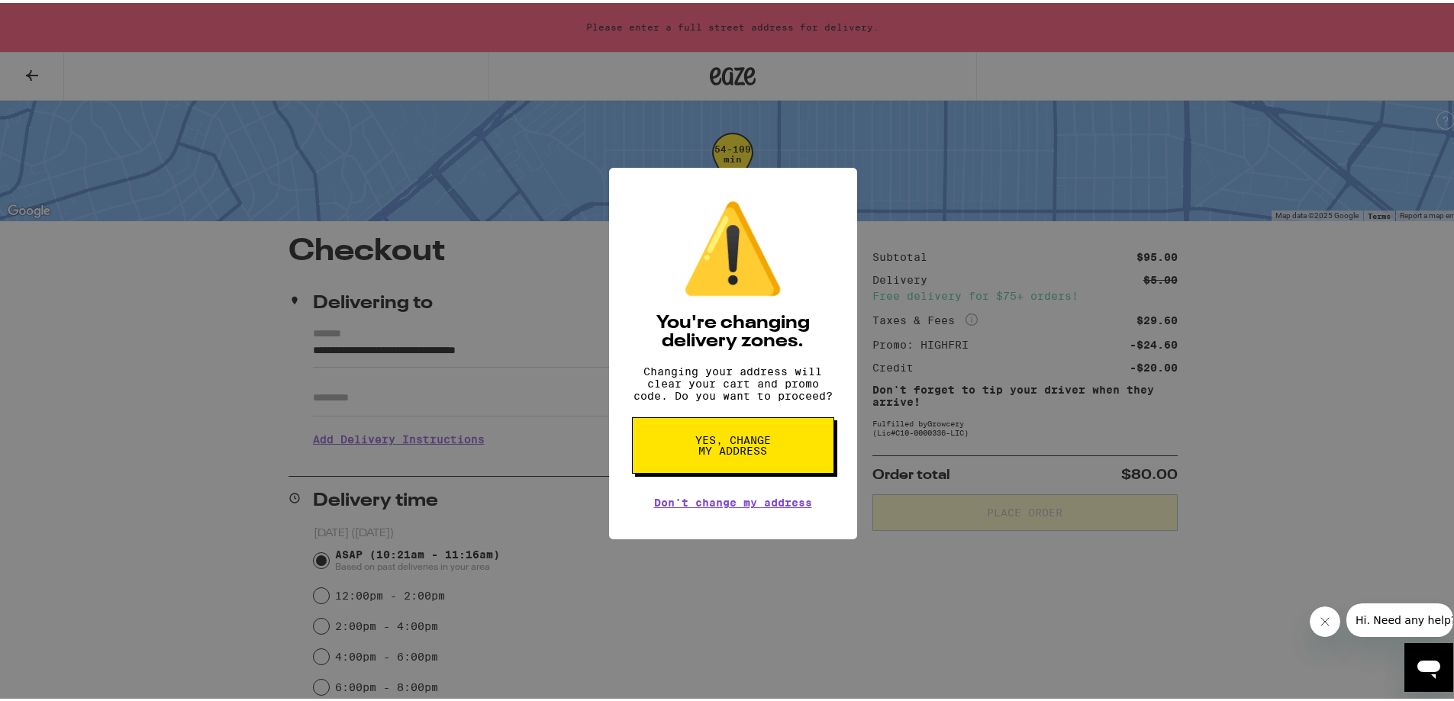
click at [714, 452] on span "Yes, change my address" at bounding box center [733, 442] width 79 height 21
type input "**********"
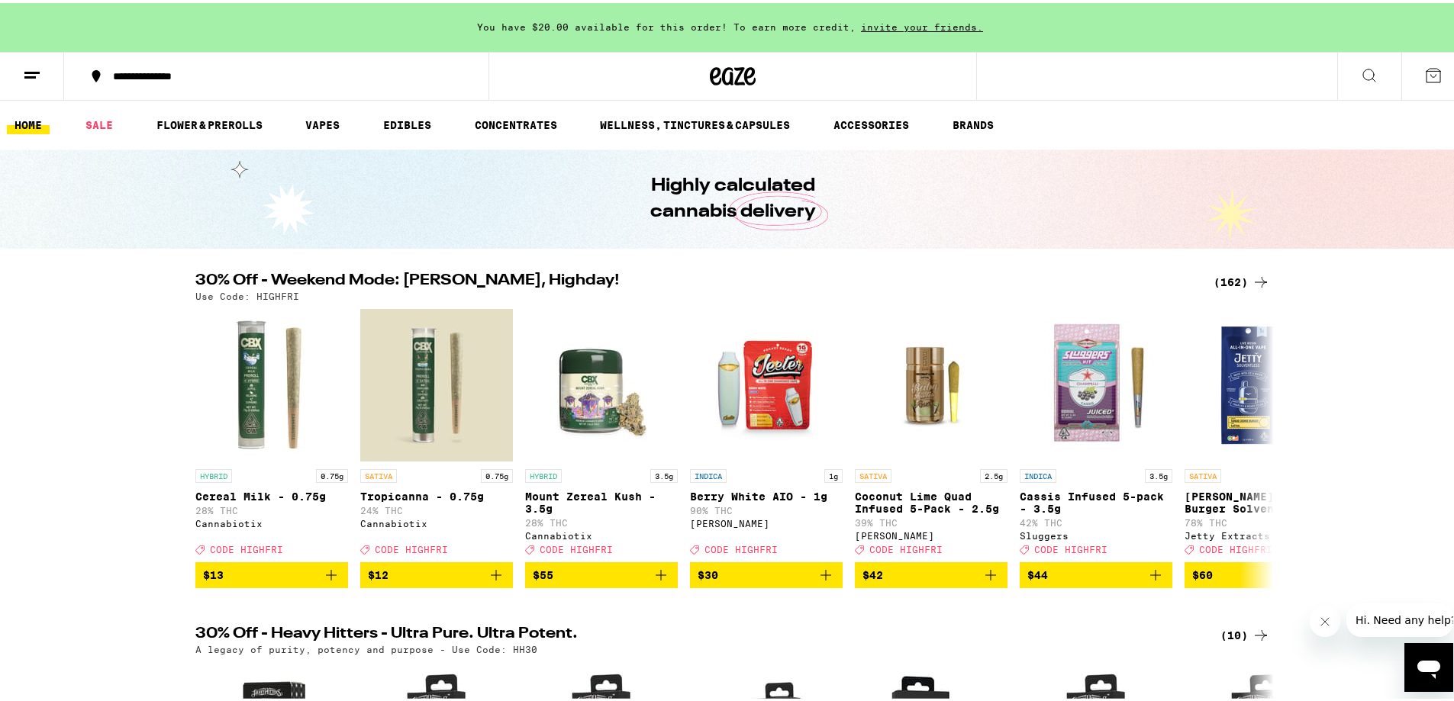
click at [1424, 74] on icon at bounding box center [1433, 72] width 18 height 18
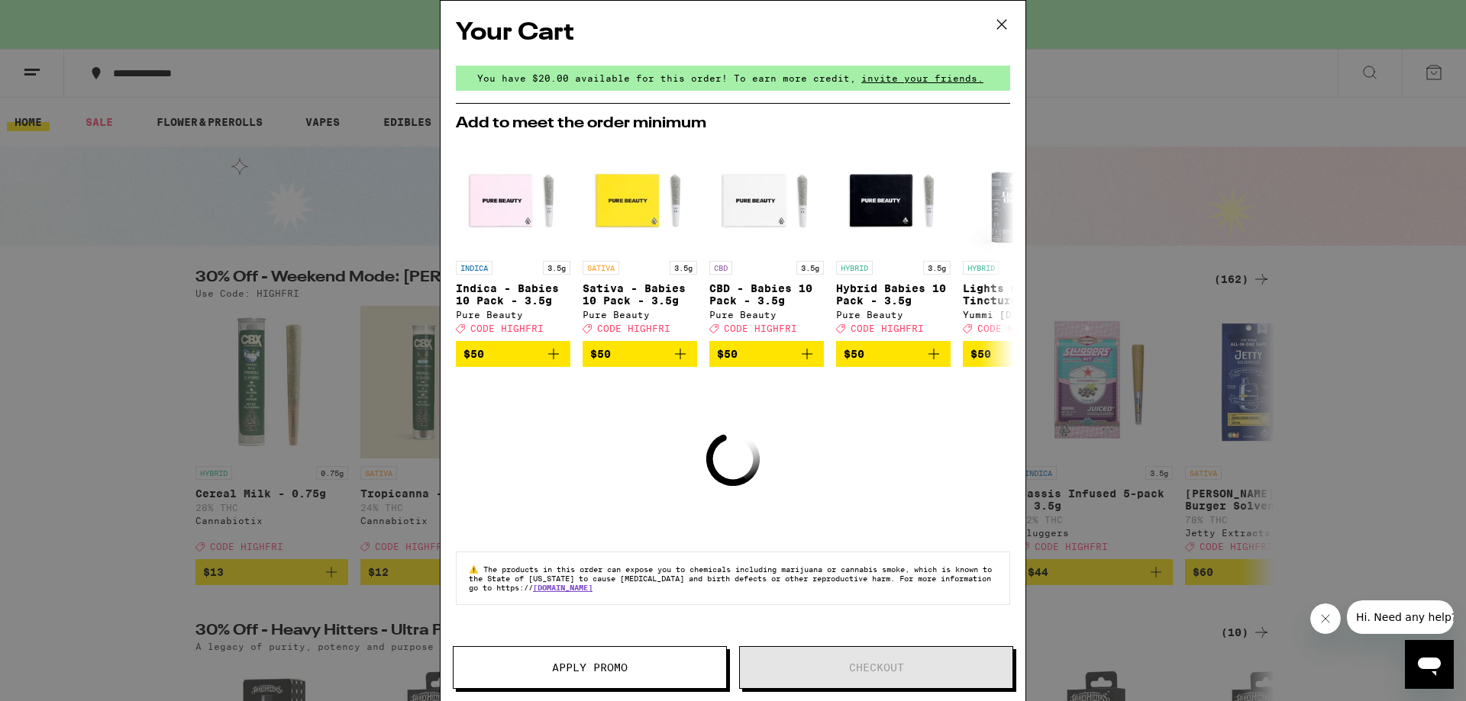
click at [1003, 27] on icon at bounding box center [1001, 24] width 23 height 23
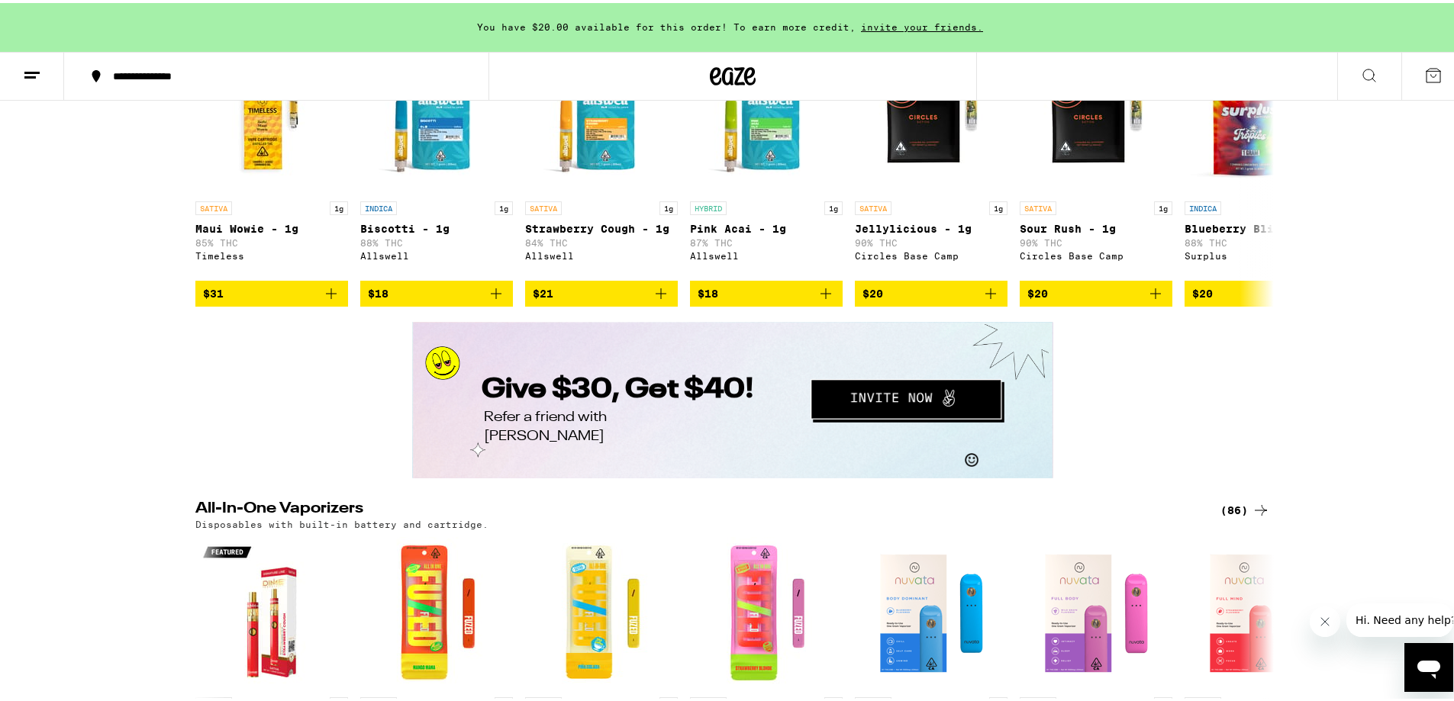
scroll to position [2443, 0]
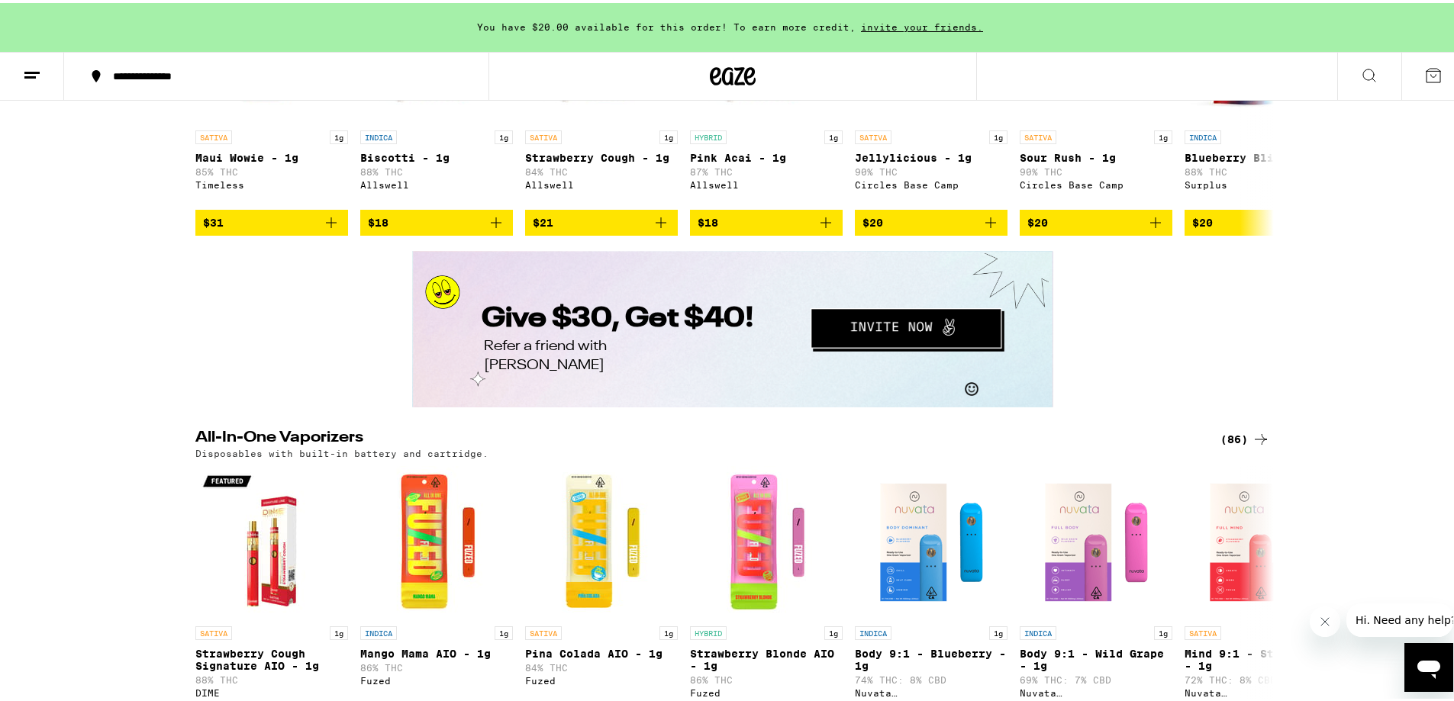
click at [25, 76] on icon at bounding box center [32, 72] width 18 height 18
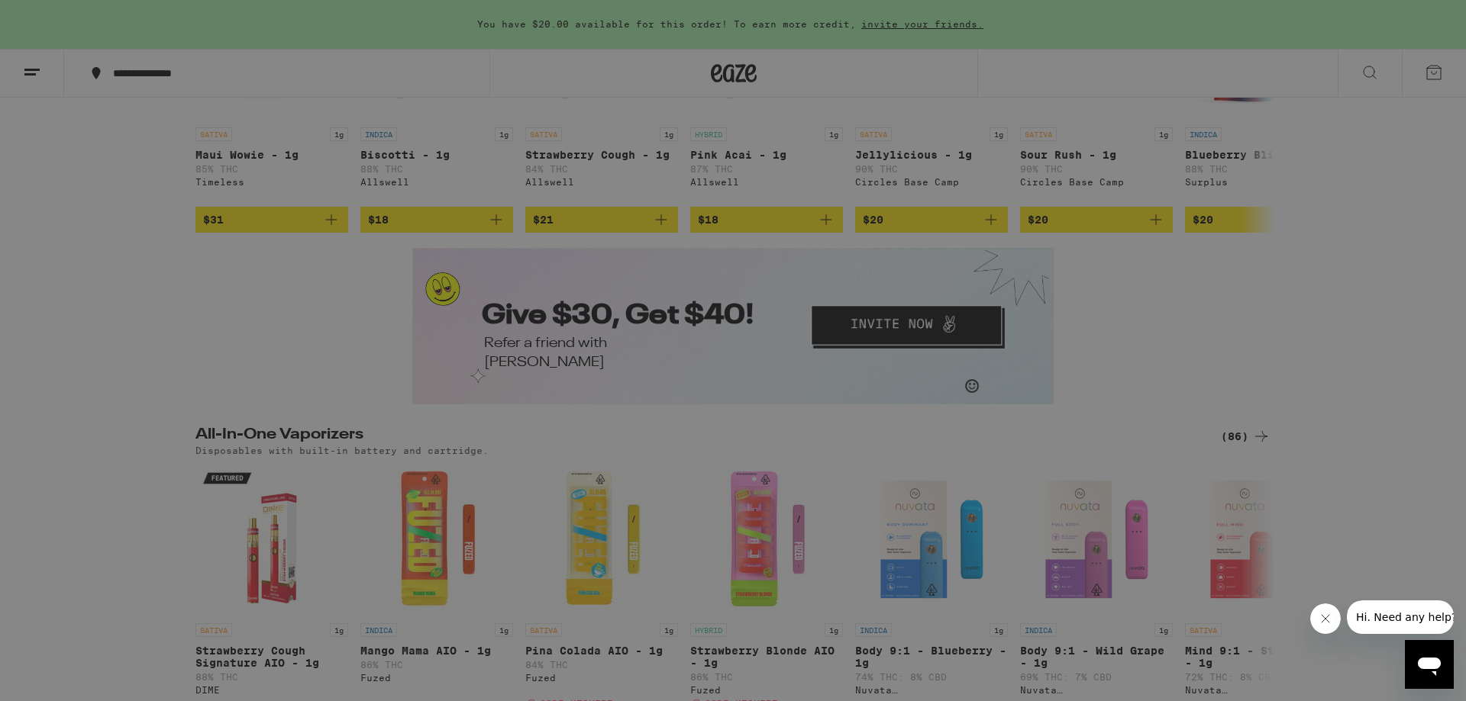
click at [187, 408] on link "Order History" at bounding box center [212, 411] width 268 height 18
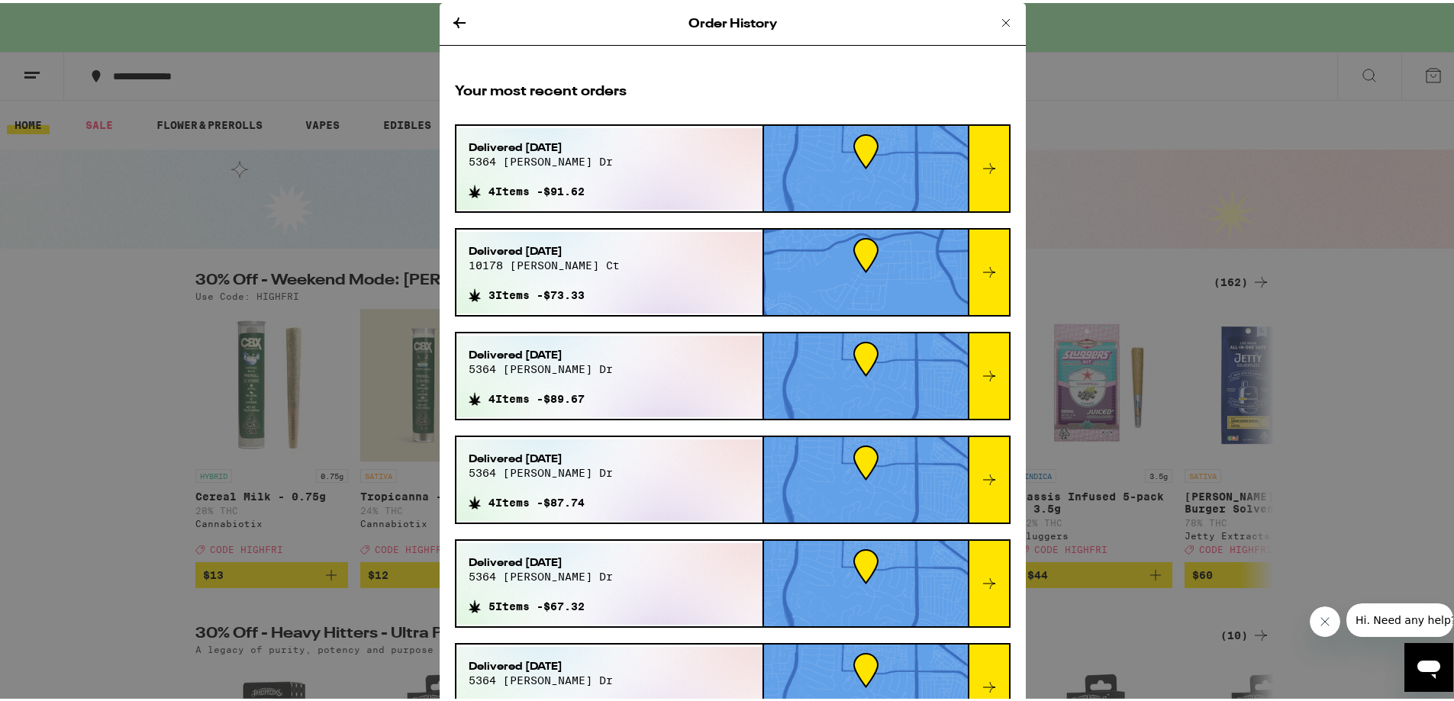
click at [576, 197] on div "Delivered [DATE] 5364 [PERSON_NAME] dr 4 Items - $91.62" at bounding box center [540, 166] width 169 height 82
click at [972, 182] on div at bounding box center [988, 165] width 41 height 85
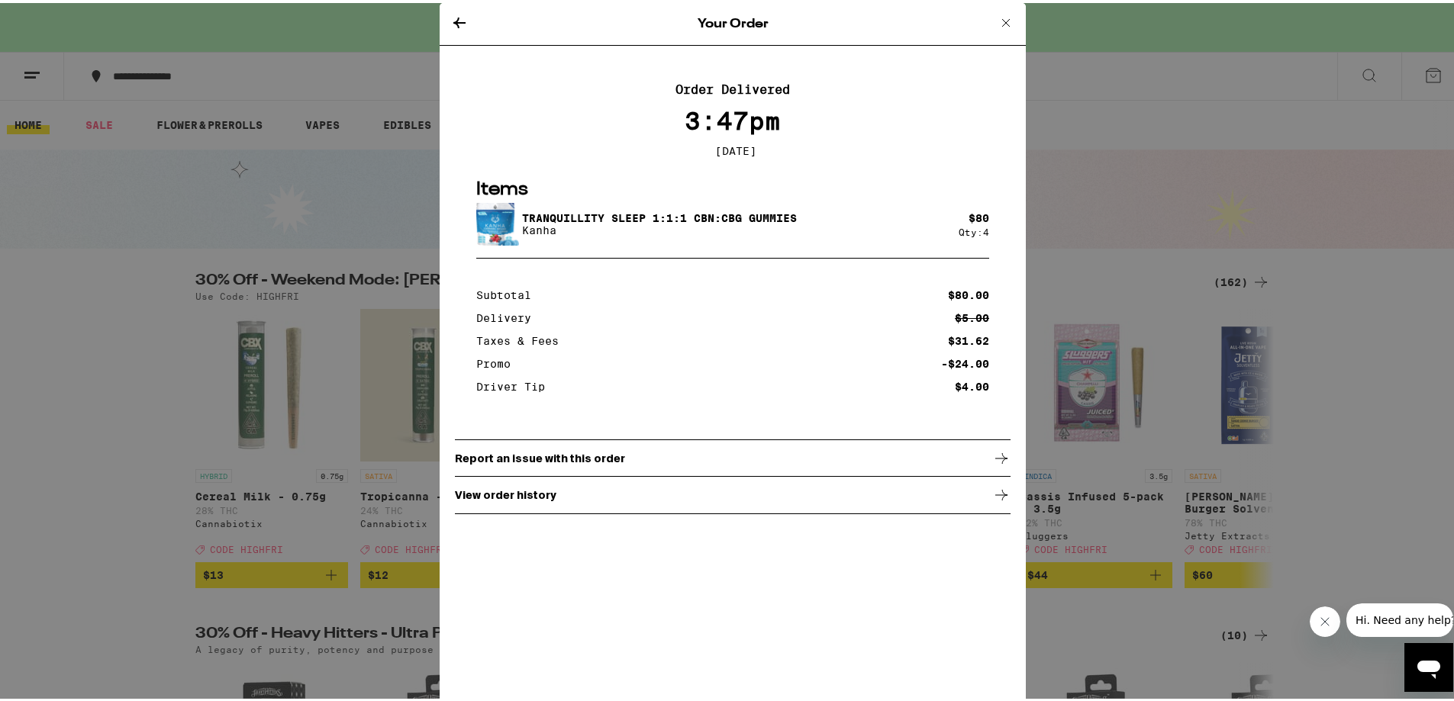
click at [505, 234] on img at bounding box center [497, 221] width 43 height 46
click at [550, 221] on p "Tranquillity Sleep 1:1:1 CBN:CBG Gummies" at bounding box center [659, 215] width 275 height 12
click at [999, 15] on icon at bounding box center [1006, 20] width 18 height 18
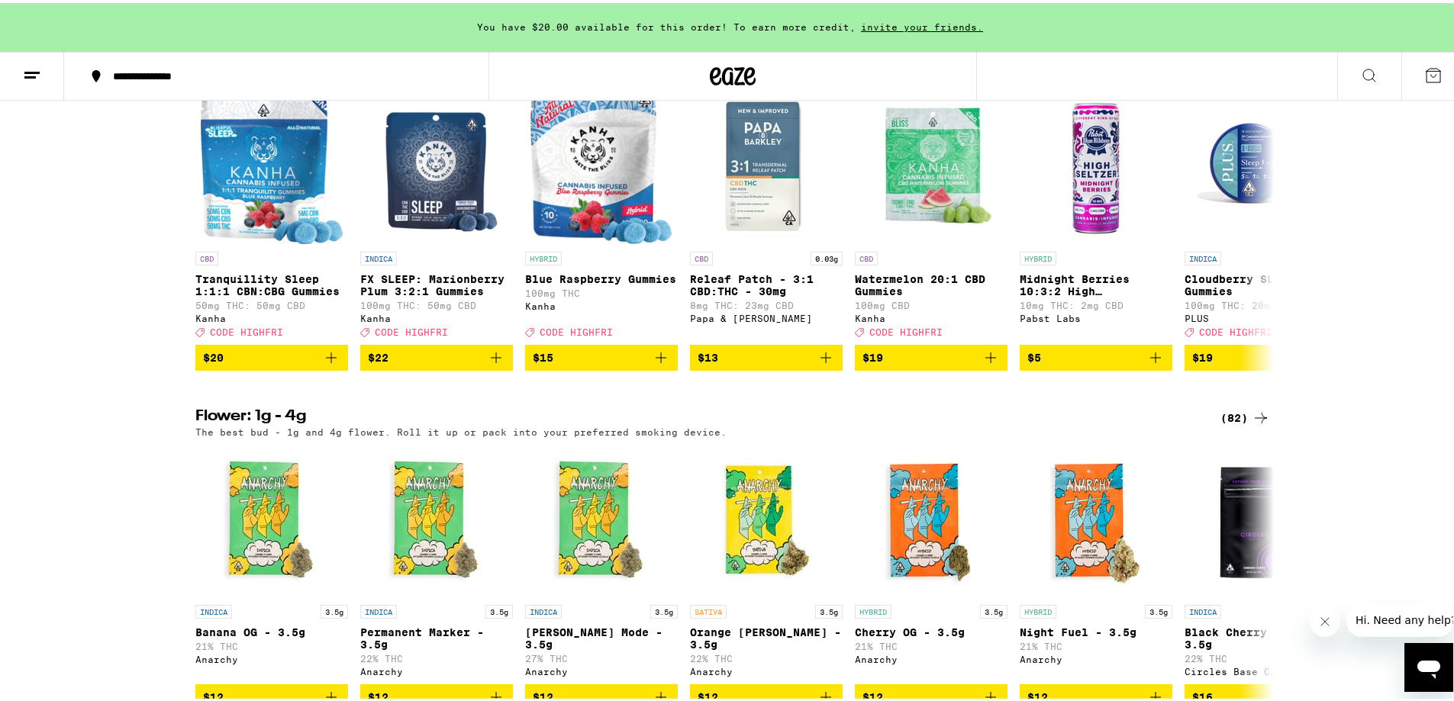
scroll to position [1280, 0]
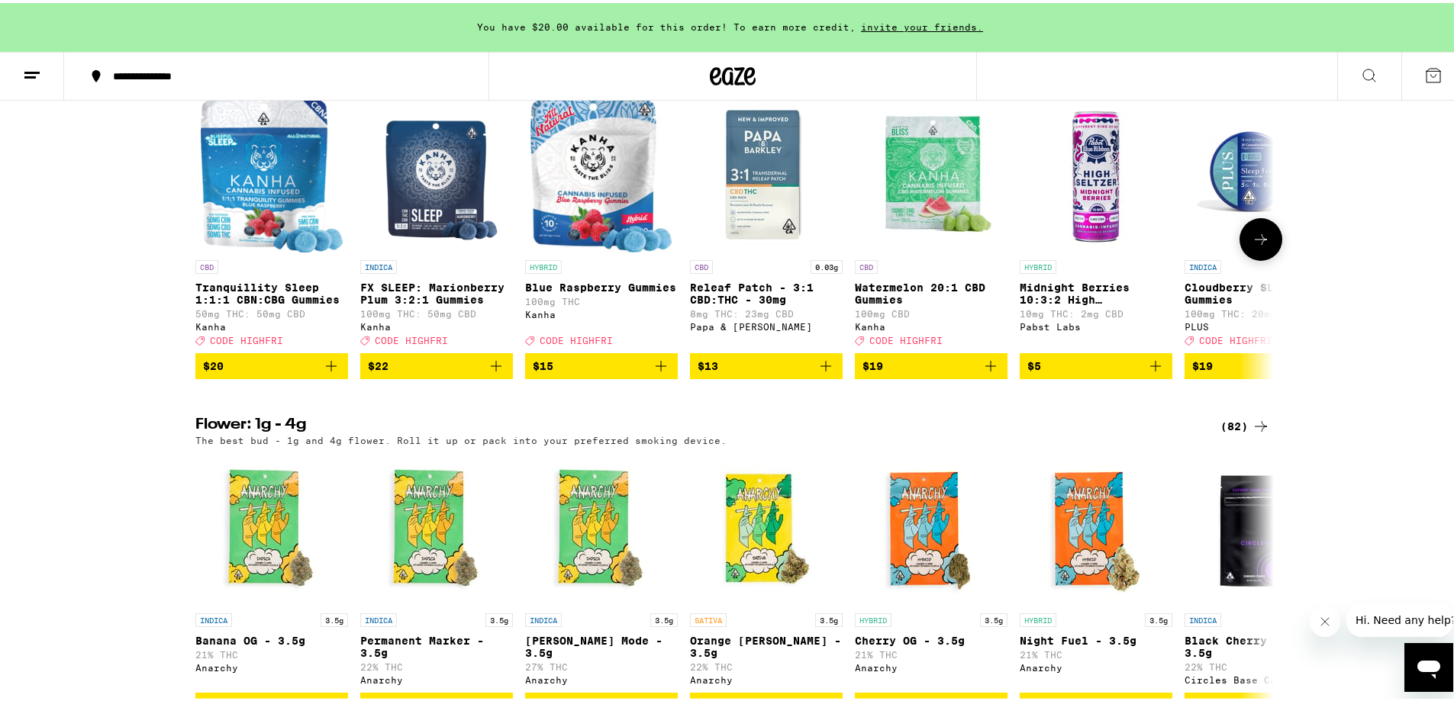
click at [324, 373] on icon "Add to bag" at bounding box center [331, 363] width 18 height 18
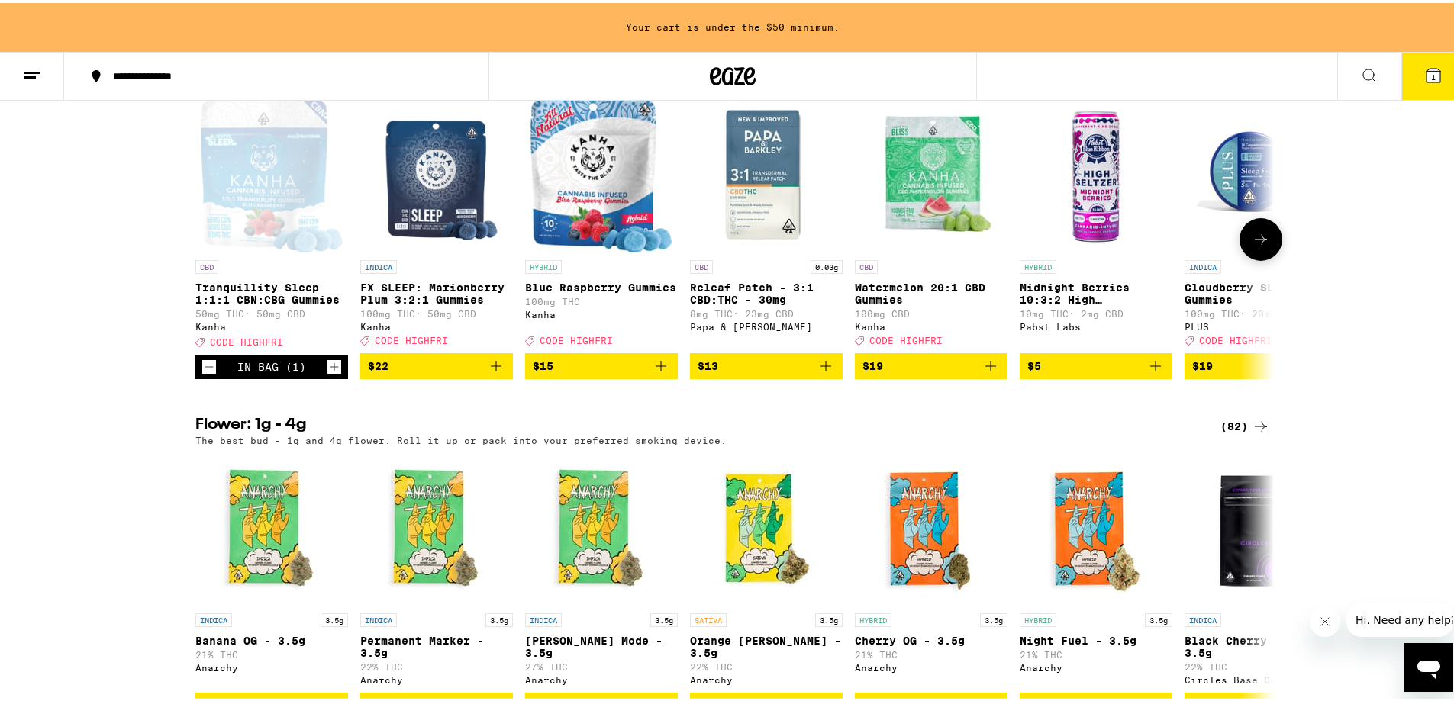
click at [331, 373] on icon "Increment" at bounding box center [334, 364] width 14 height 18
click at [331, 369] on icon "Increment" at bounding box center [335, 364] width 8 height 8
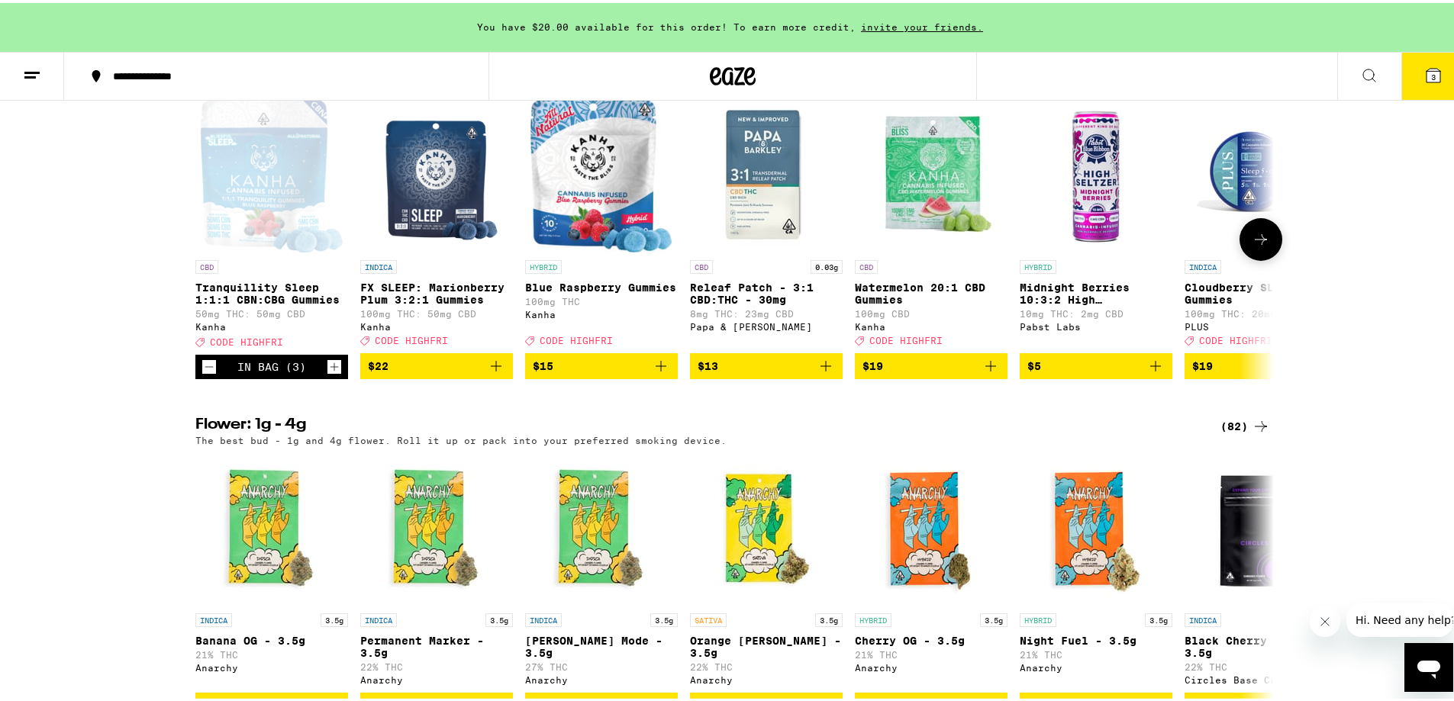
click at [494, 373] on icon "Add to bag" at bounding box center [496, 363] width 18 height 18
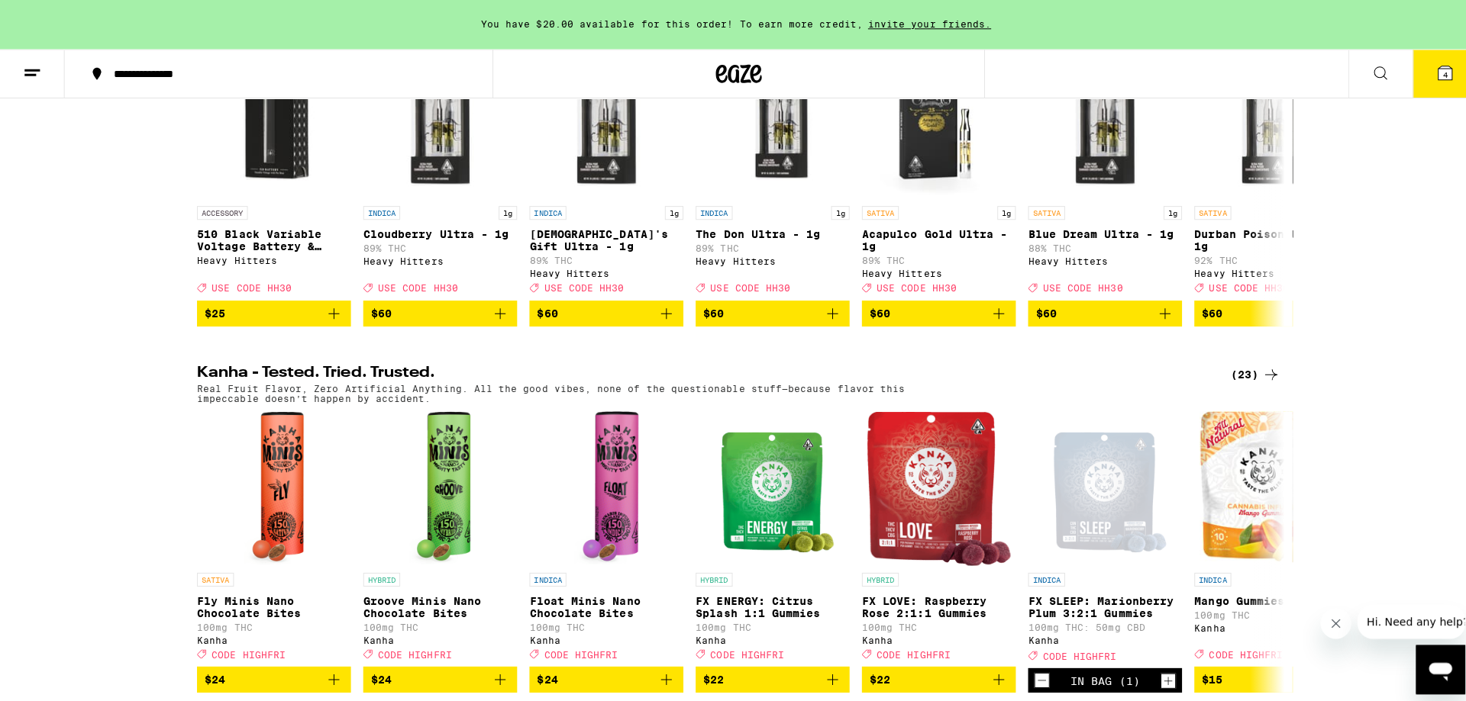
scroll to position [0, 0]
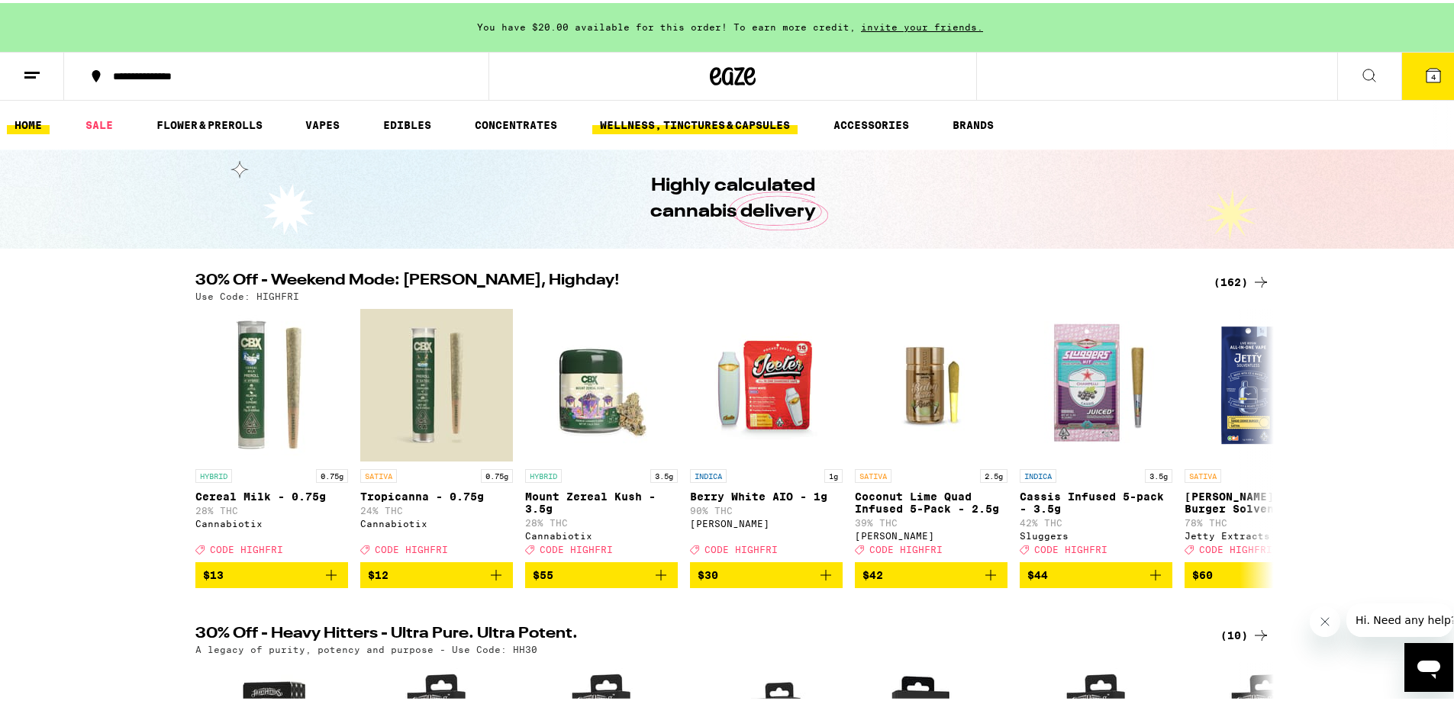
click at [706, 121] on link "WELLNESS, TINCTURES & CAPSULES" at bounding box center [694, 122] width 205 height 18
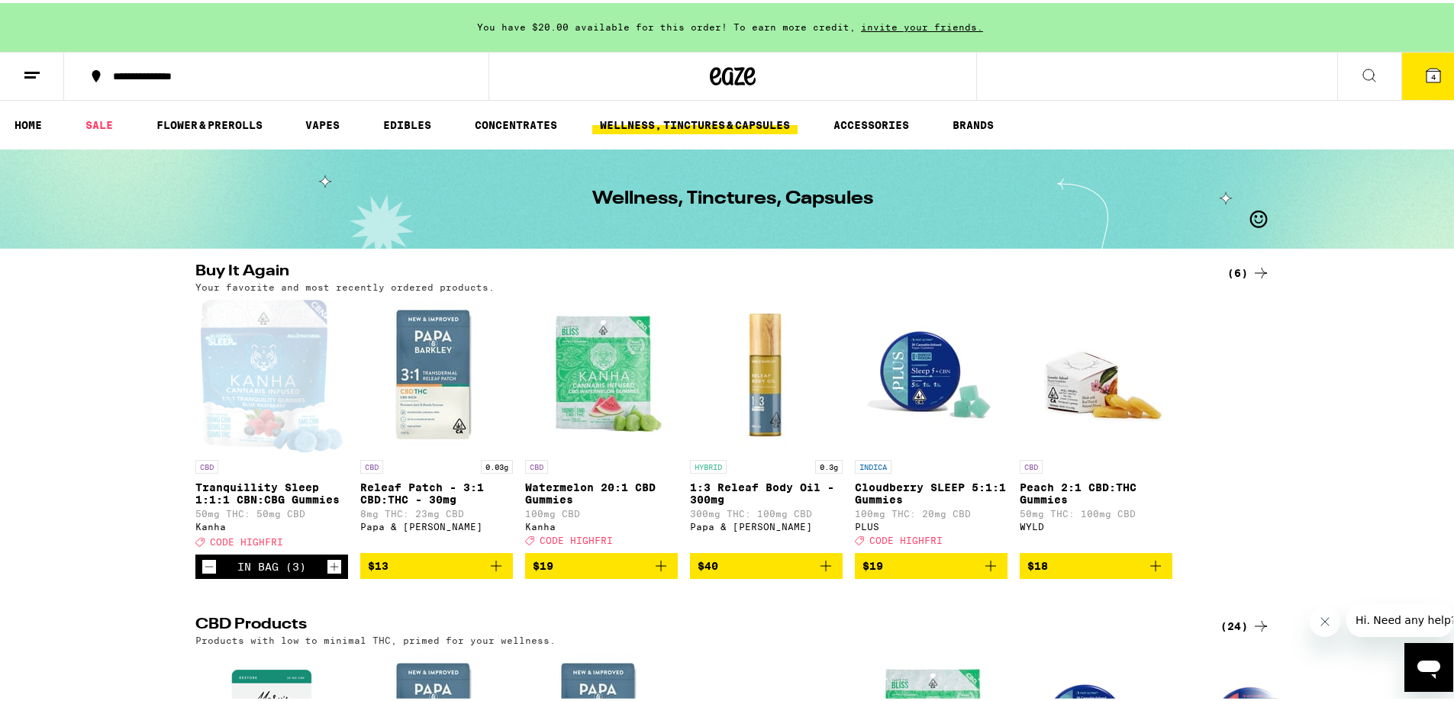
click at [493, 572] on icon "Add to bag" at bounding box center [496, 563] width 18 height 18
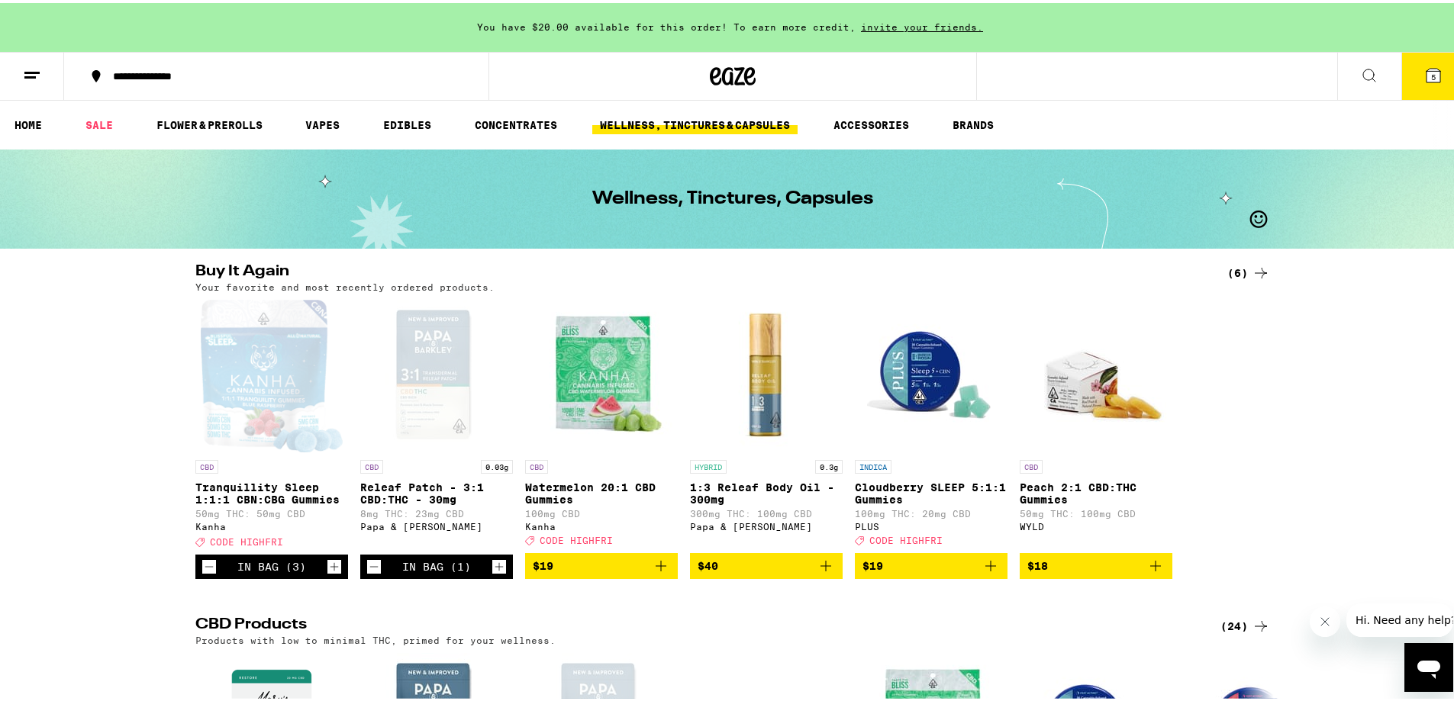
click at [1427, 68] on icon at bounding box center [1434, 73] width 14 height 14
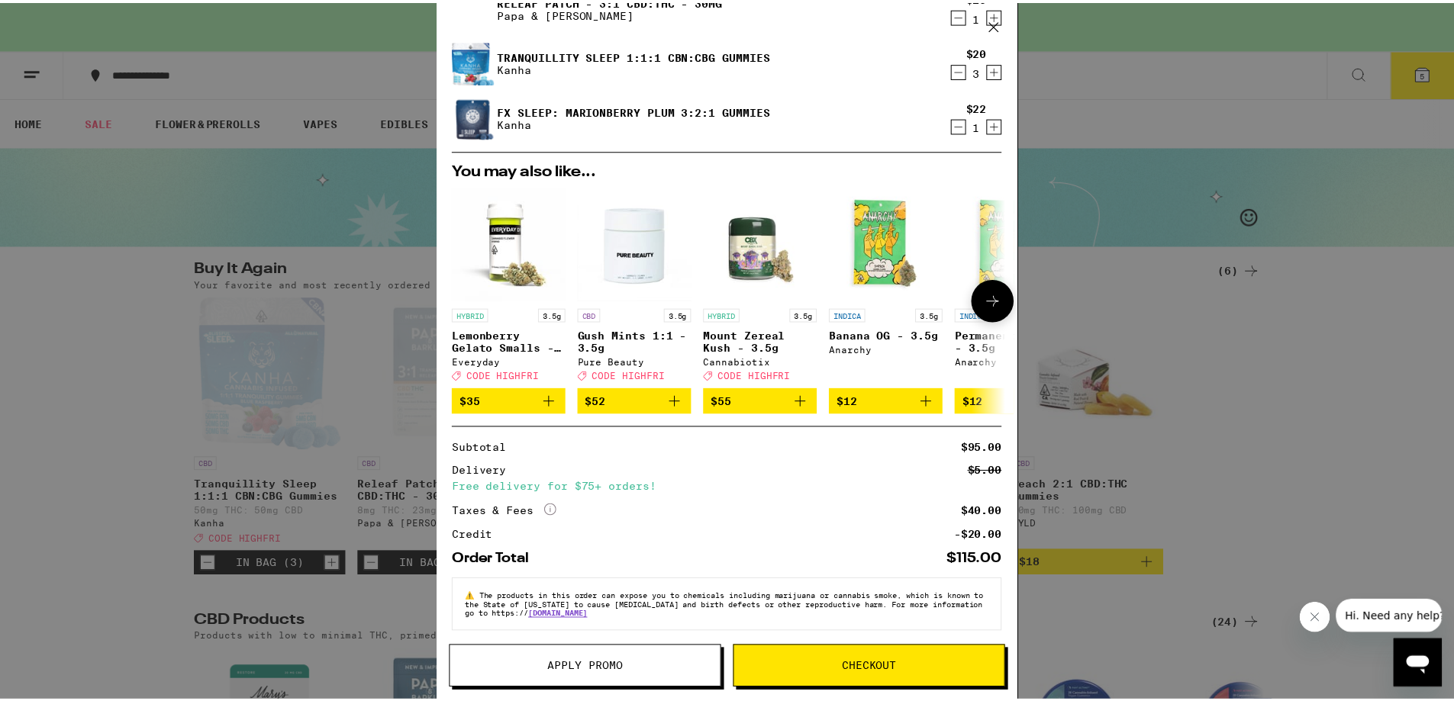
scroll to position [134, 0]
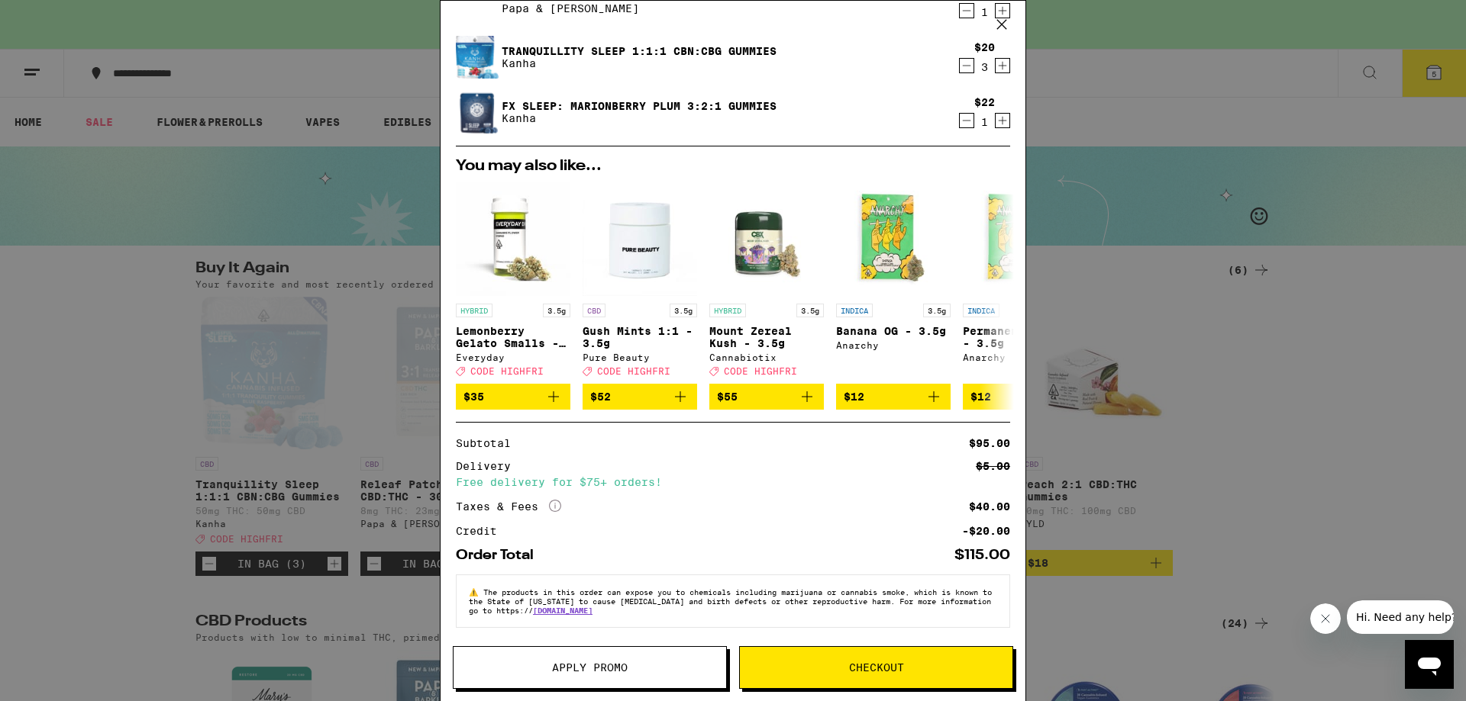
click at [647, 667] on span "Apply Promo" at bounding box center [589, 668] width 273 height 11
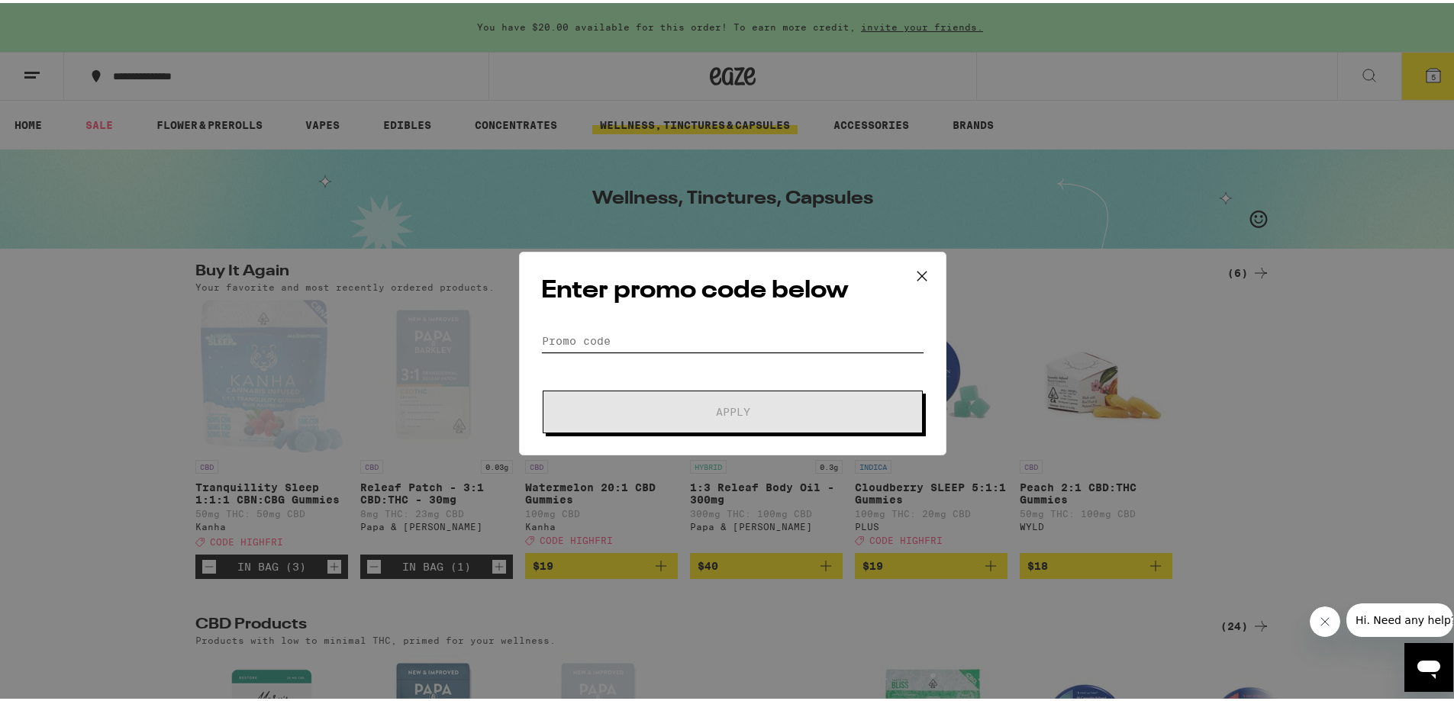
click at [641, 345] on input "Promo Code" at bounding box center [732, 338] width 383 height 23
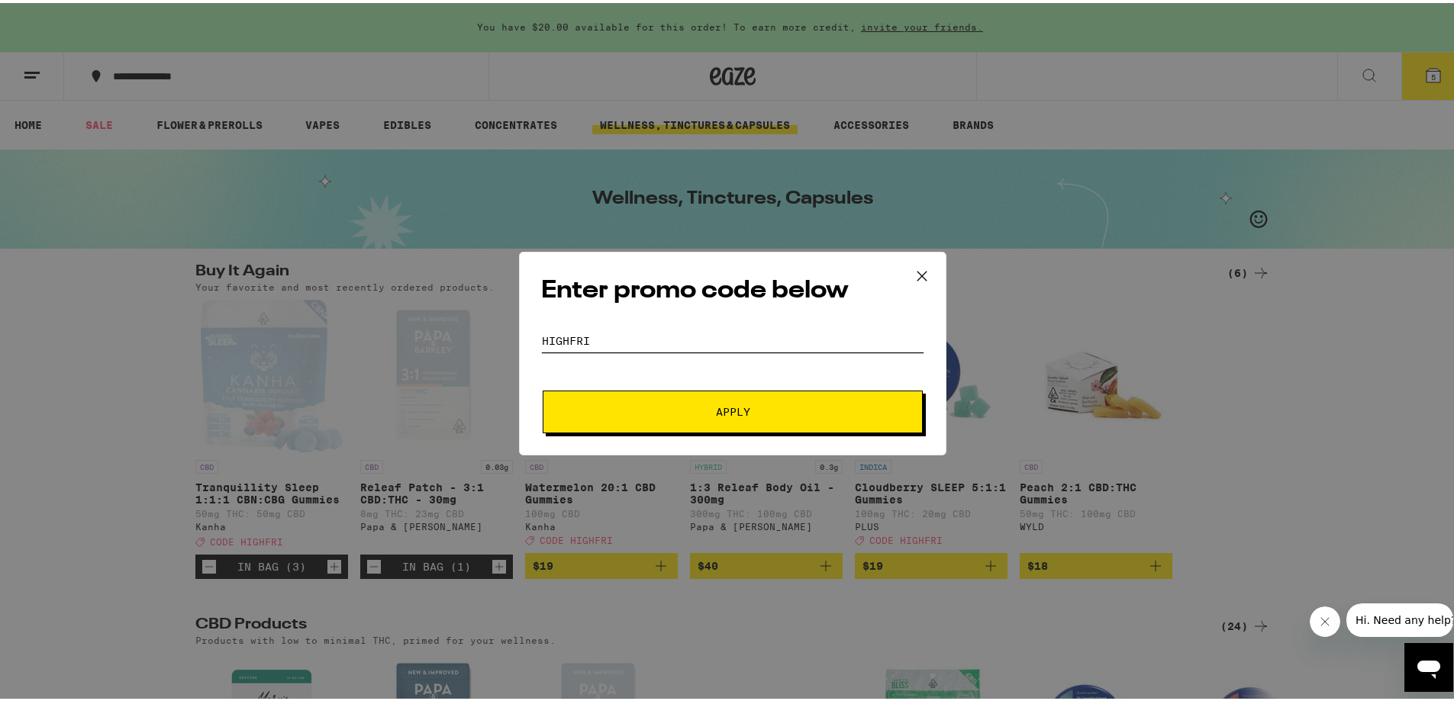
type input "highfri"
click at [543, 388] on button "Apply" at bounding box center [733, 409] width 380 height 43
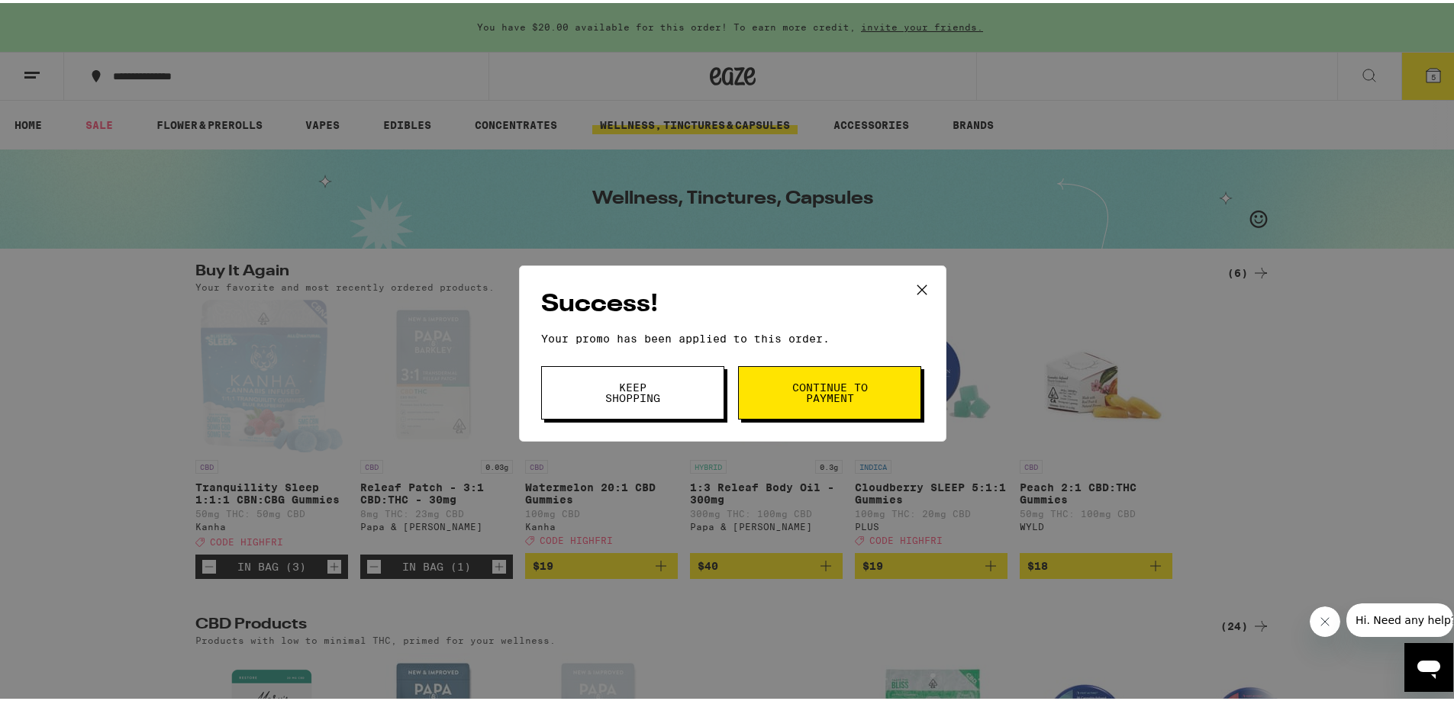
click at [839, 401] on span "Continue to payment" at bounding box center [830, 389] width 78 height 21
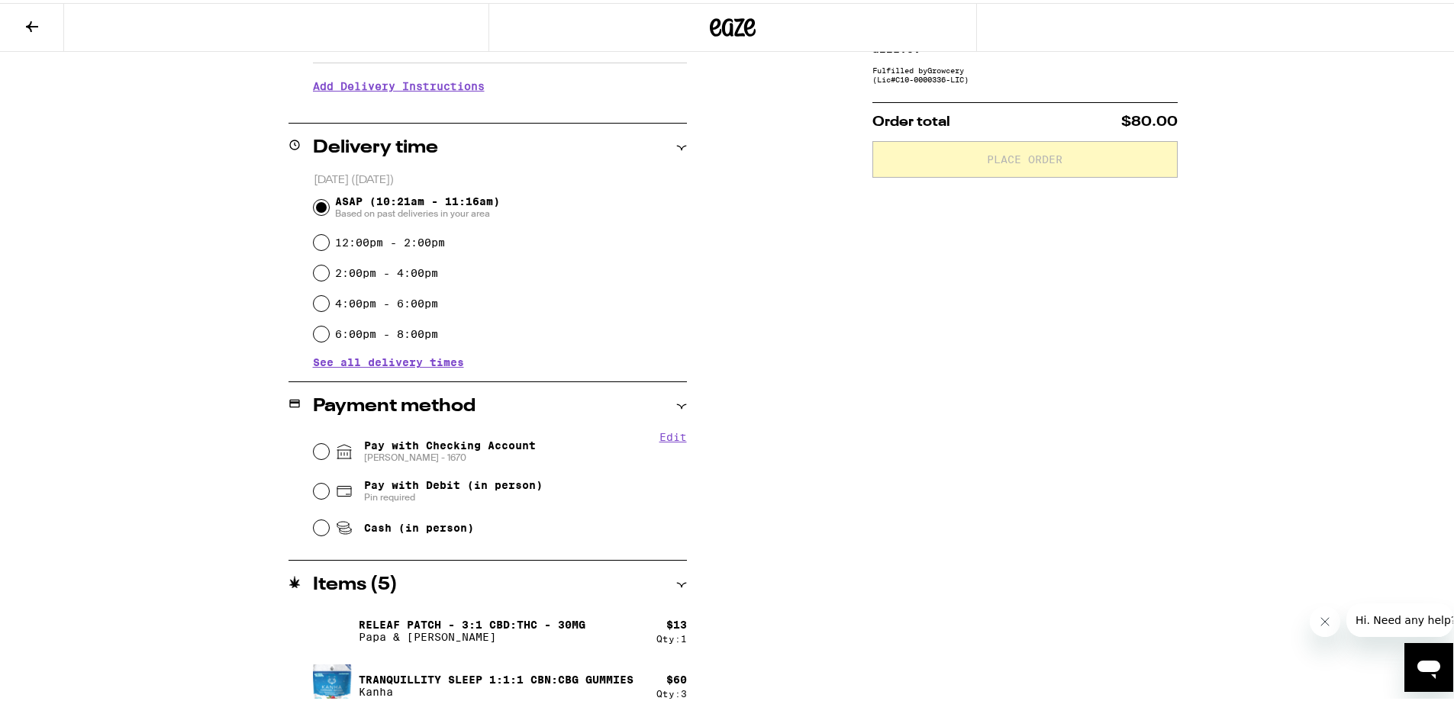
scroll to position [305, 0]
click at [314, 451] on input "Pay with Checking Account [PERSON_NAME] - 1670" at bounding box center [321, 447] width 15 height 15
radio input "true"
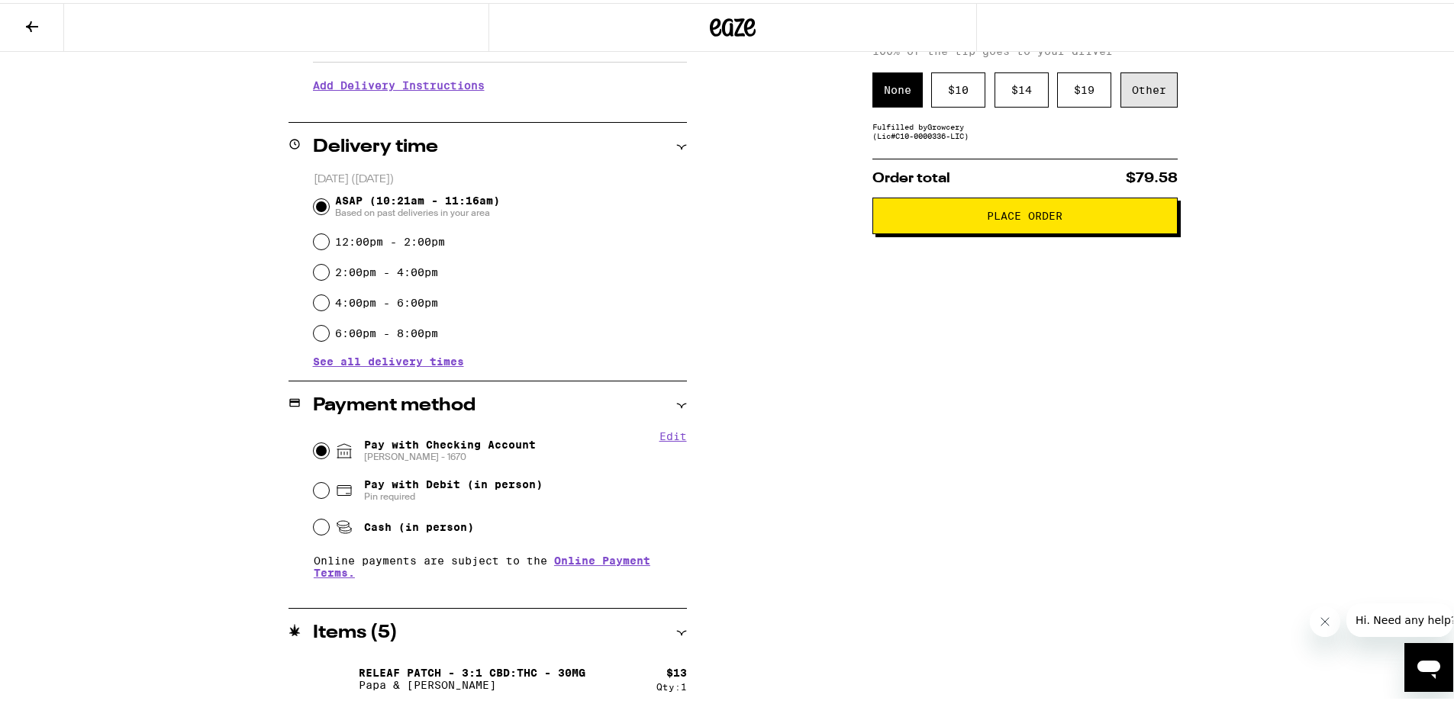
click at [1130, 94] on div "Other" at bounding box center [1149, 86] width 57 height 35
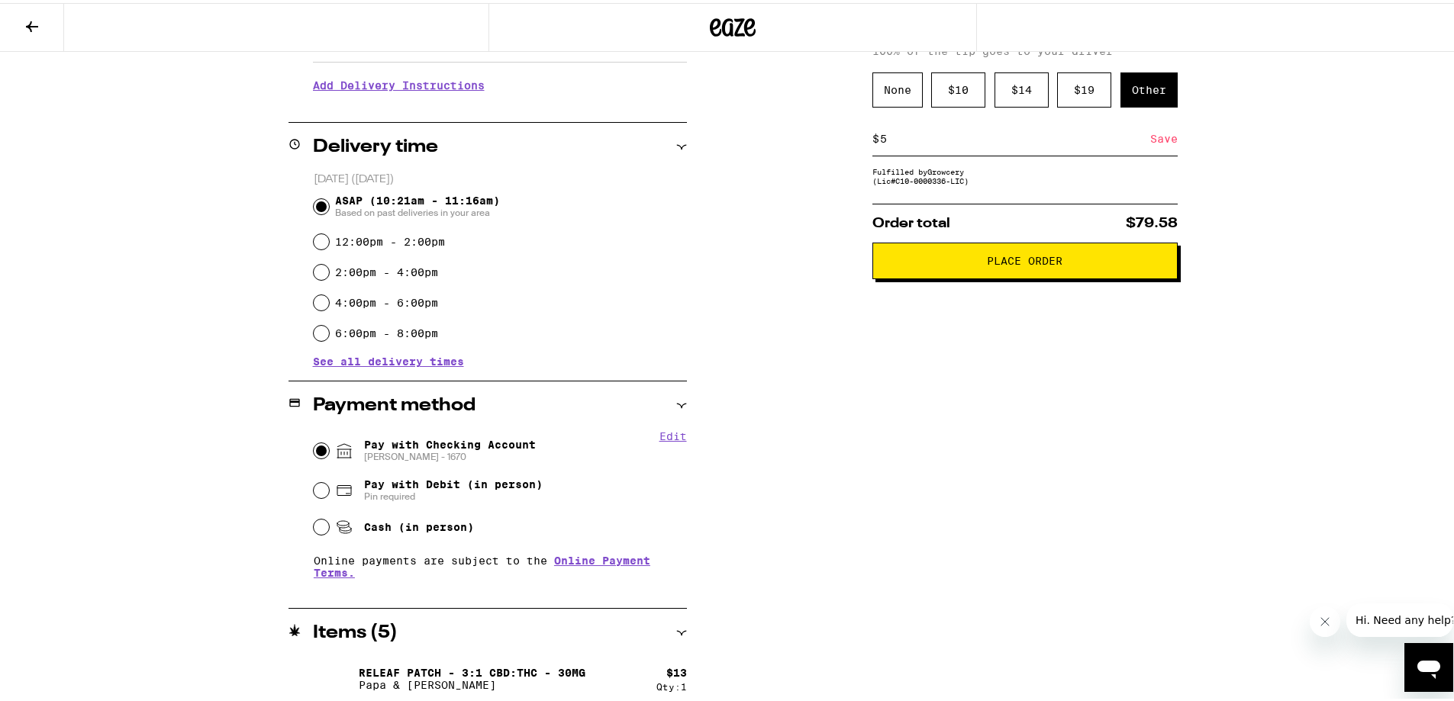
type input "5"
click at [1157, 143] on div "Save" at bounding box center [1163, 136] width 27 height 34
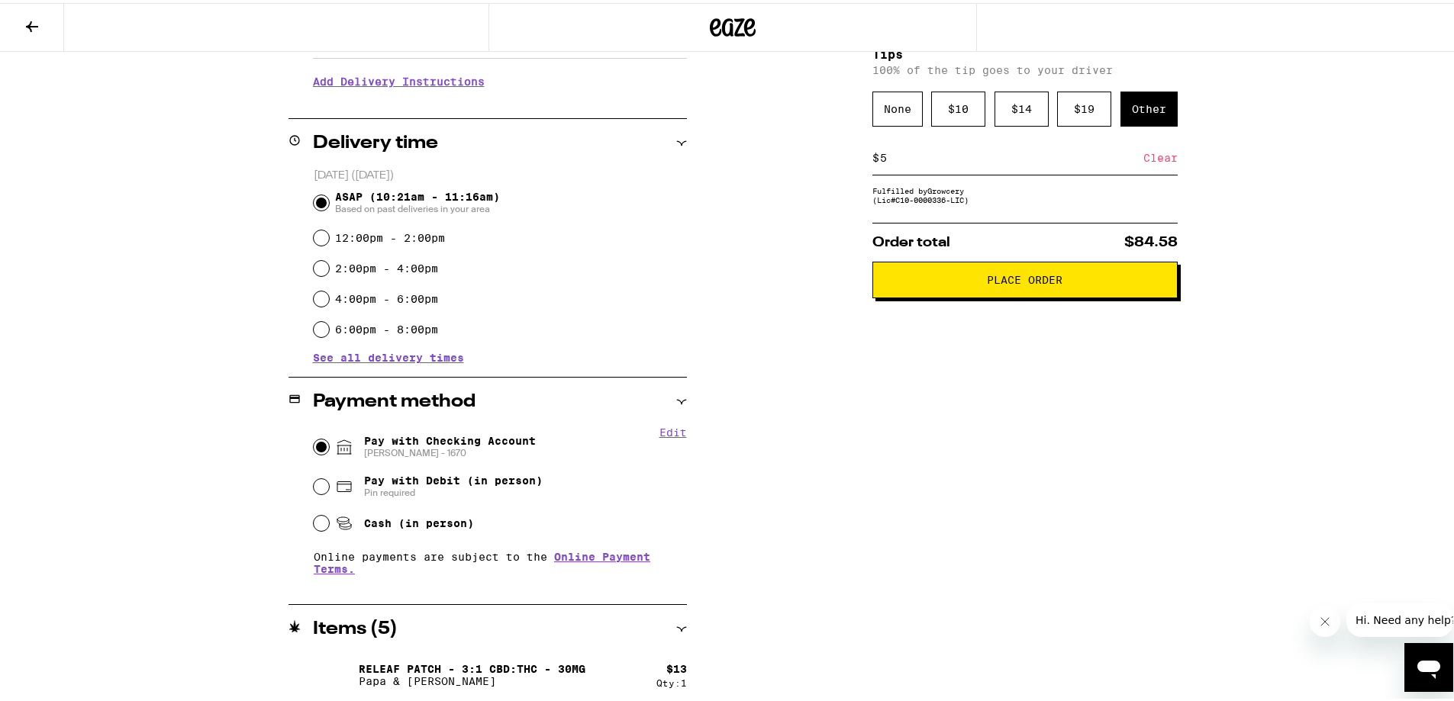
scroll to position [272, 0]
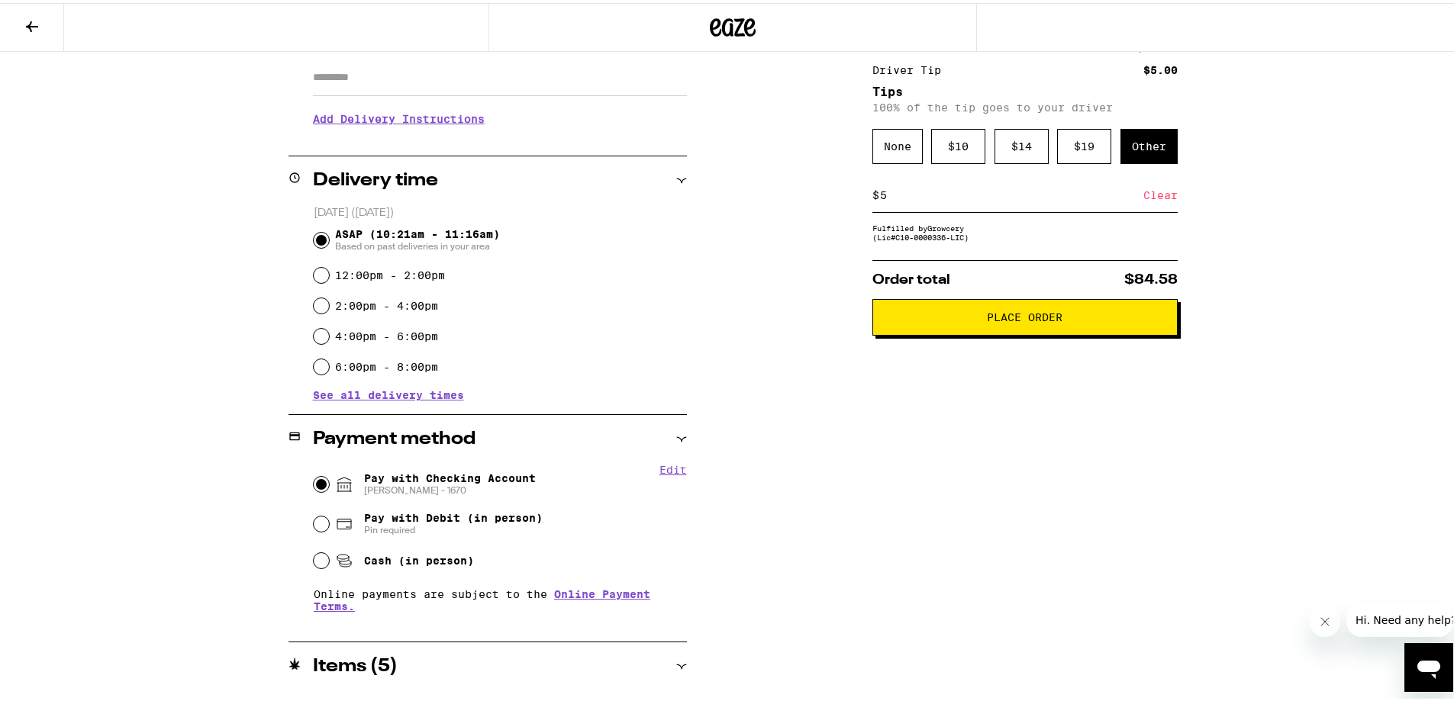
click at [958, 319] on span "Place Order" at bounding box center [1024, 314] width 279 height 11
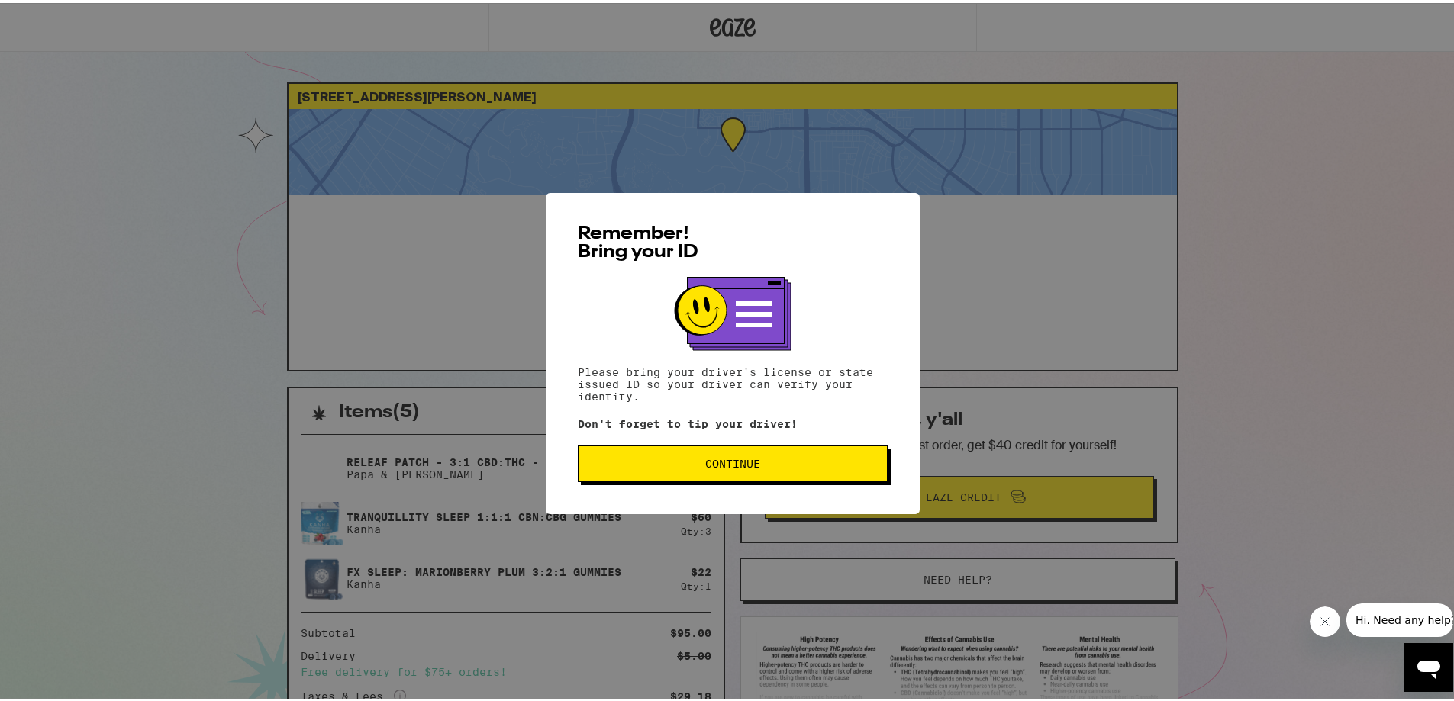
click at [721, 466] on span "Continue" at bounding box center [732, 461] width 55 height 11
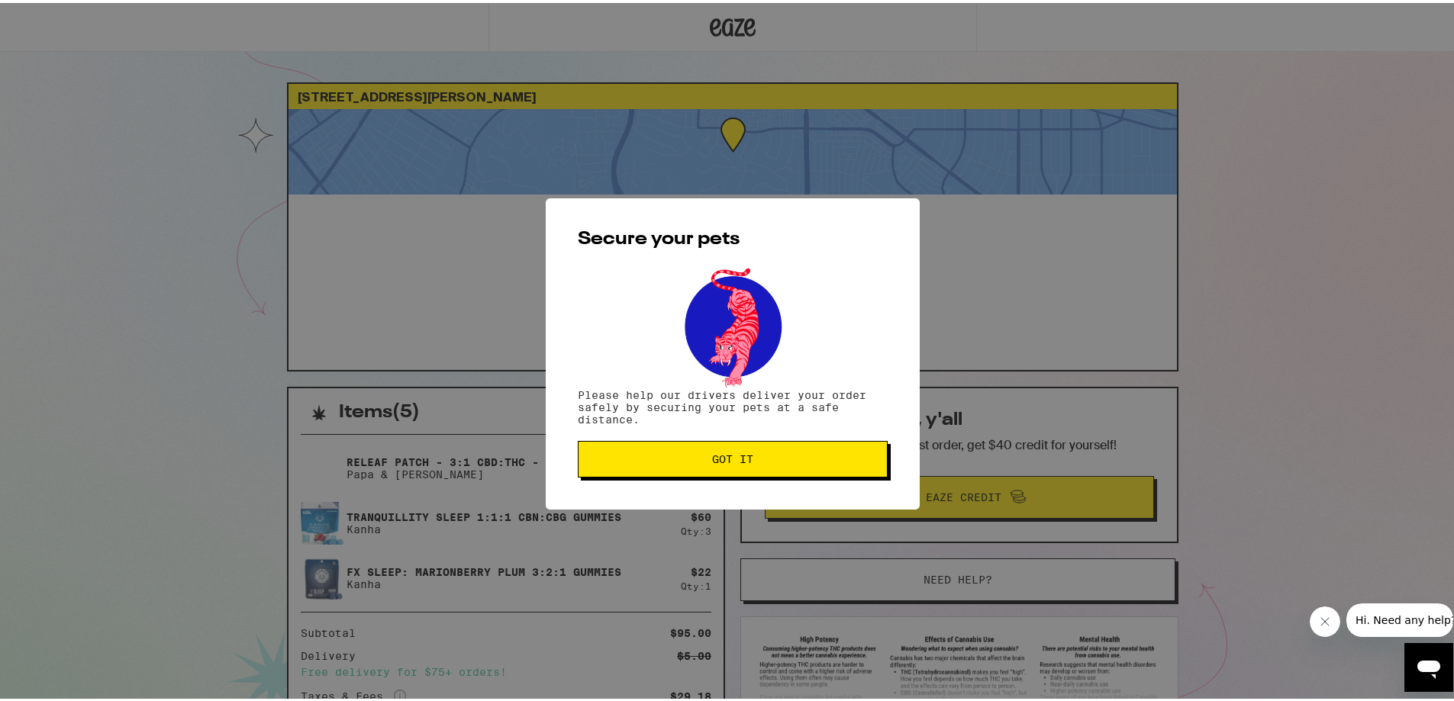
click at [702, 466] on button "Got it" at bounding box center [733, 456] width 310 height 37
